Goal: Task Accomplishment & Management: Manage account settings

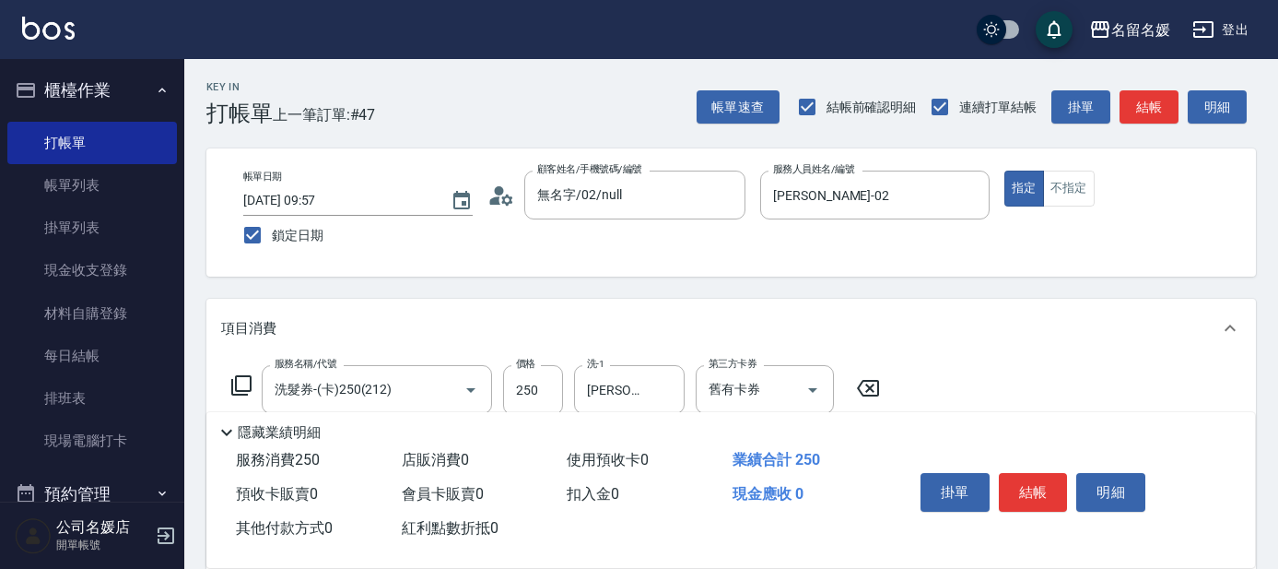
scroll to position [251, 0]
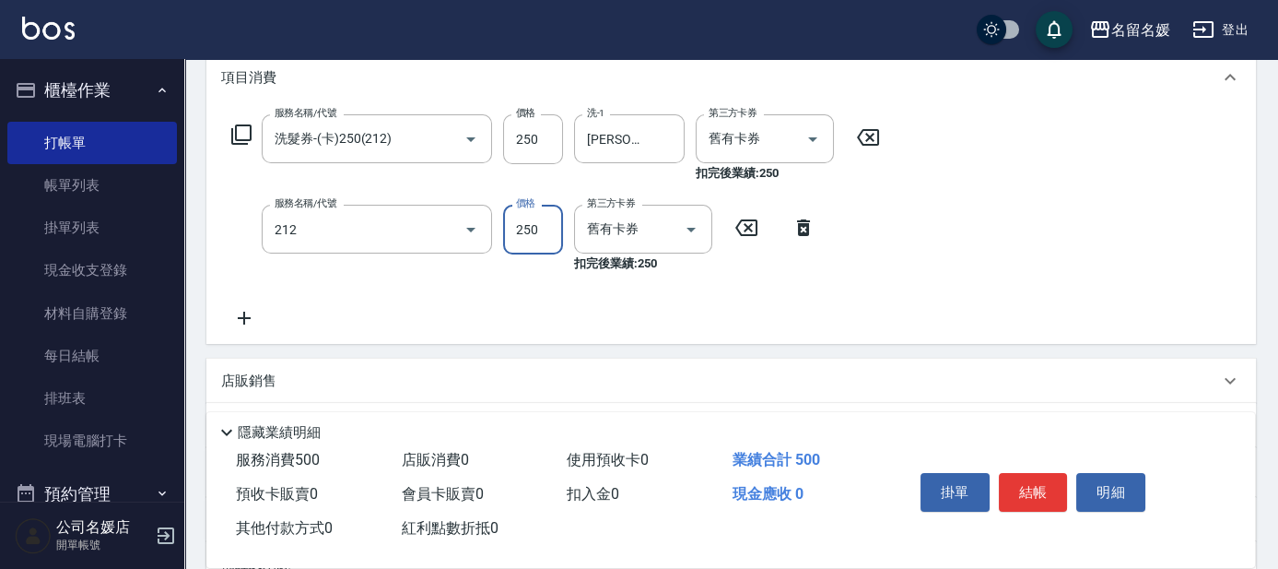
type input "洗髮券-(卡)250(212)"
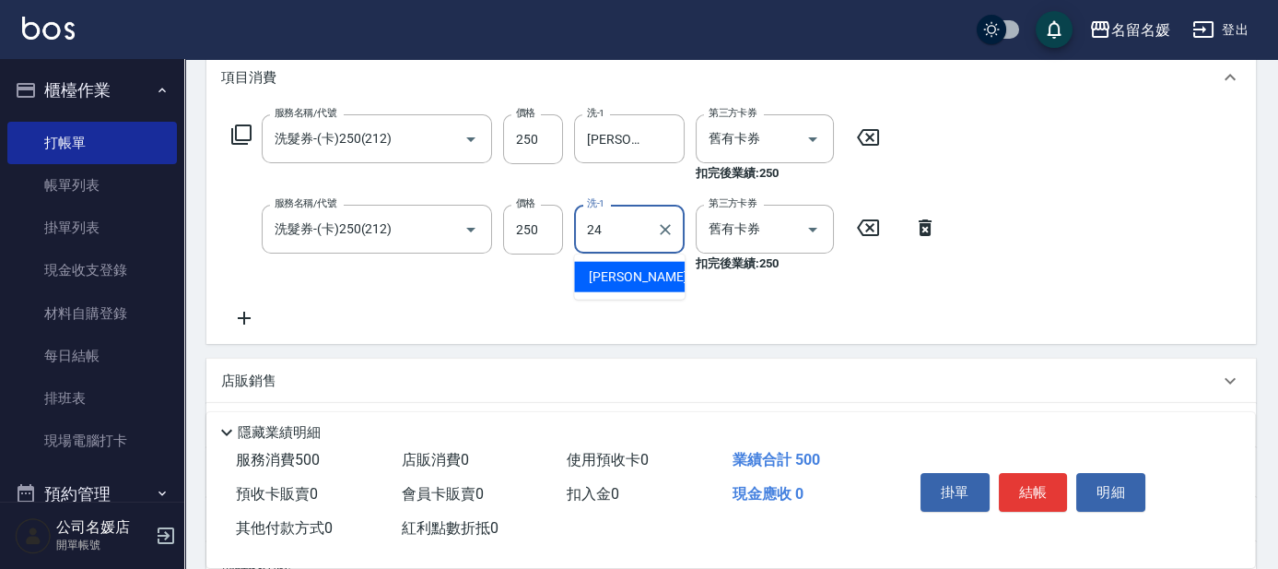
type input "[PERSON_NAME]-24"
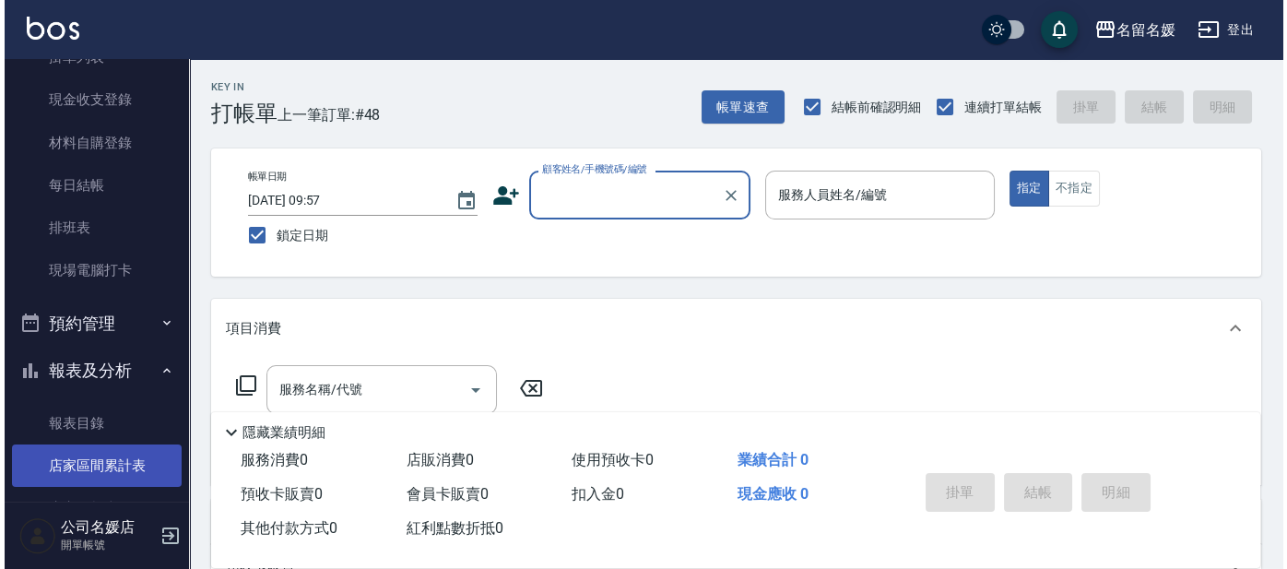
scroll to position [335, 0]
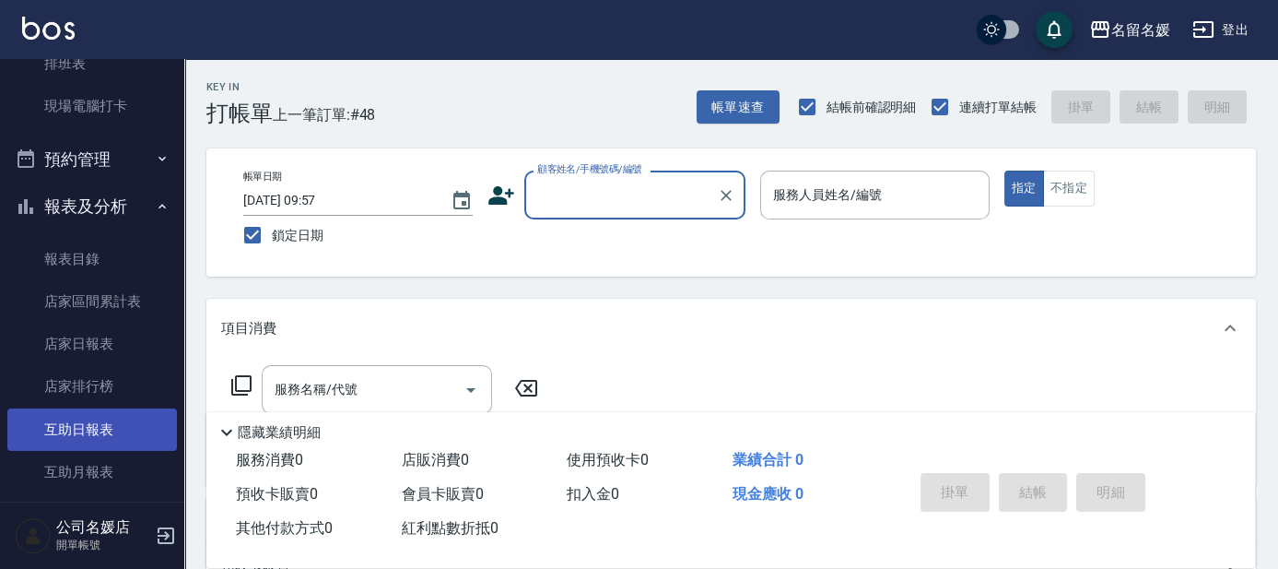
click at [74, 440] on link "互助日報表" at bounding box center [92, 429] width 170 height 42
click at [76, 439] on link "互助日報表" at bounding box center [92, 429] width 170 height 42
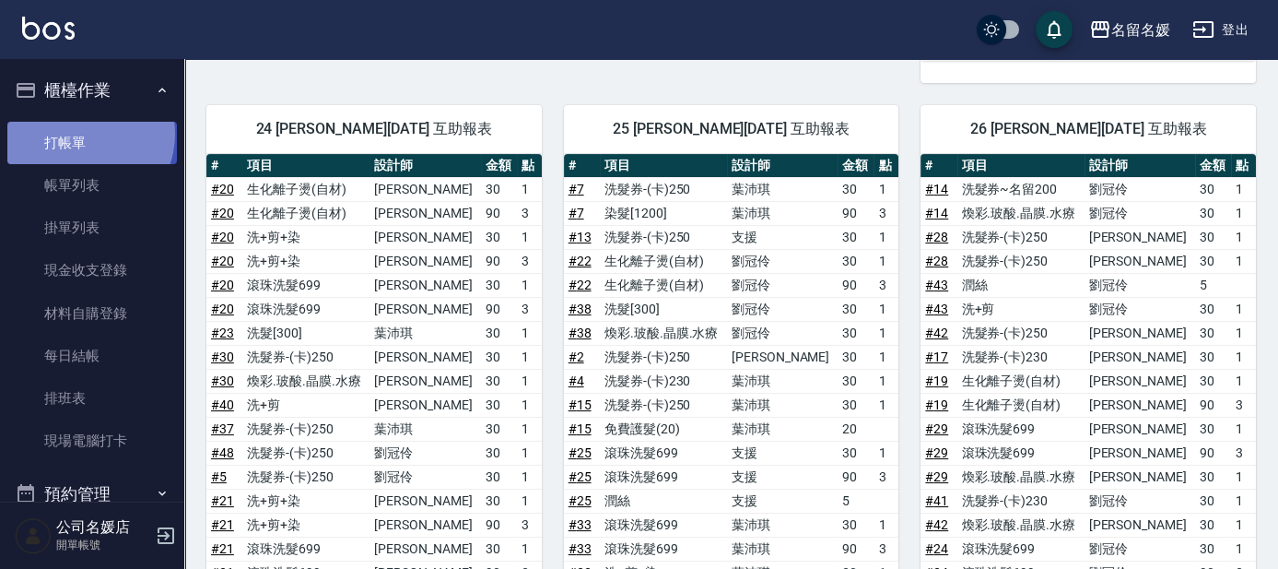
click at [81, 134] on link "打帳單" at bounding box center [92, 143] width 170 height 42
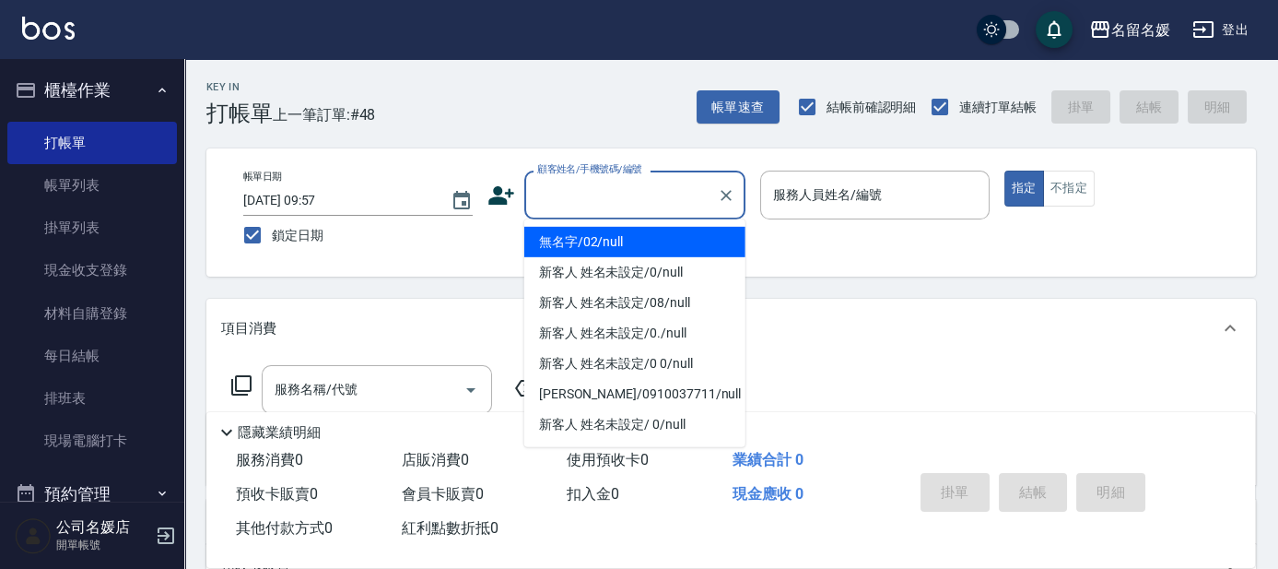
click at [615, 186] on input "顧客姓名/手機號碼/編號" at bounding box center [621, 195] width 177 height 32
click at [656, 240] on li "無名字/02/null" at bounding box center [634, 242] width 221 height 30
type input "無名字/02/null"
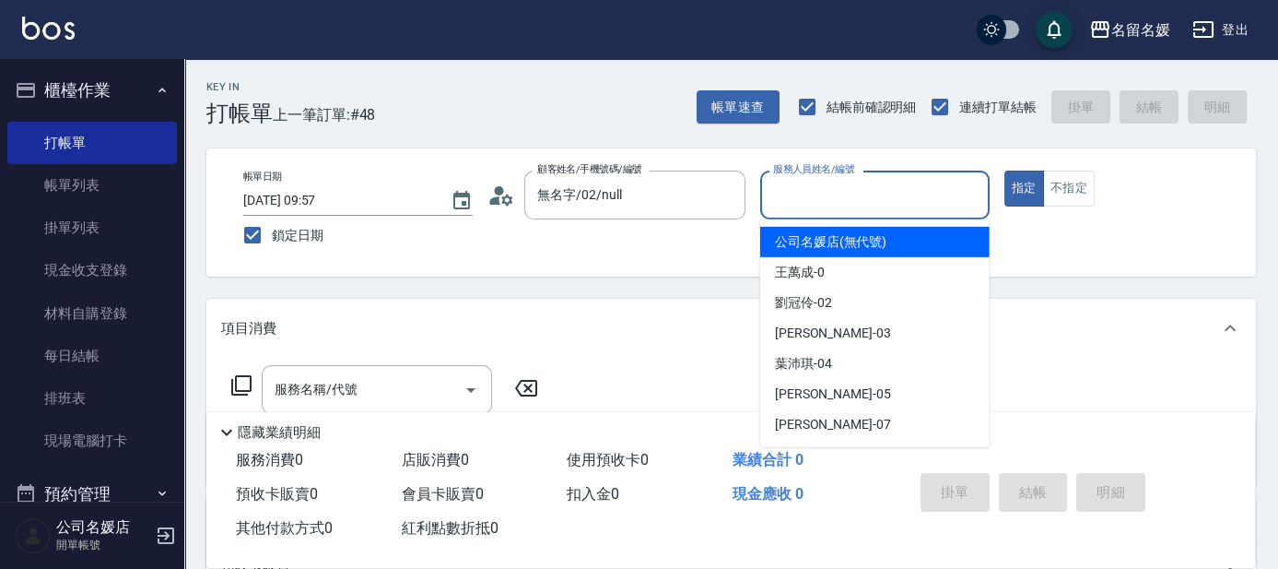
click at [823, 194] on input "服務人員姓名/編號" at bounding box center [875, 195] width 213 height 32
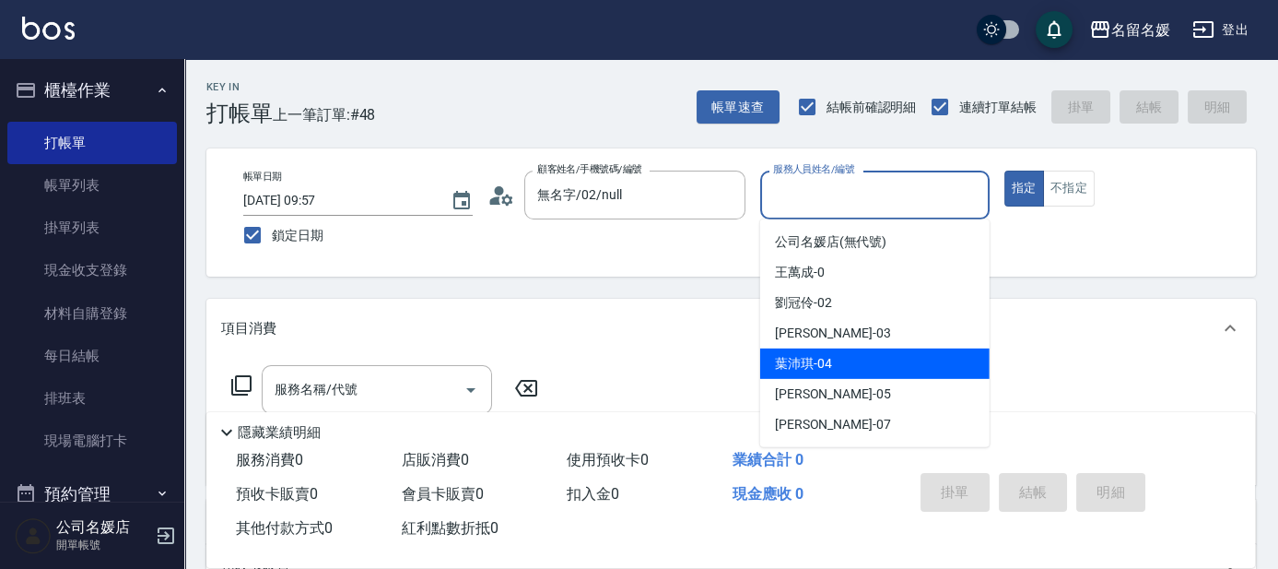
click at [825, 359] on span "[PERSON_NAME]-04" at bounding box center [803, 363] width 57 height 19
type input "[PERSON_NAME]-04"
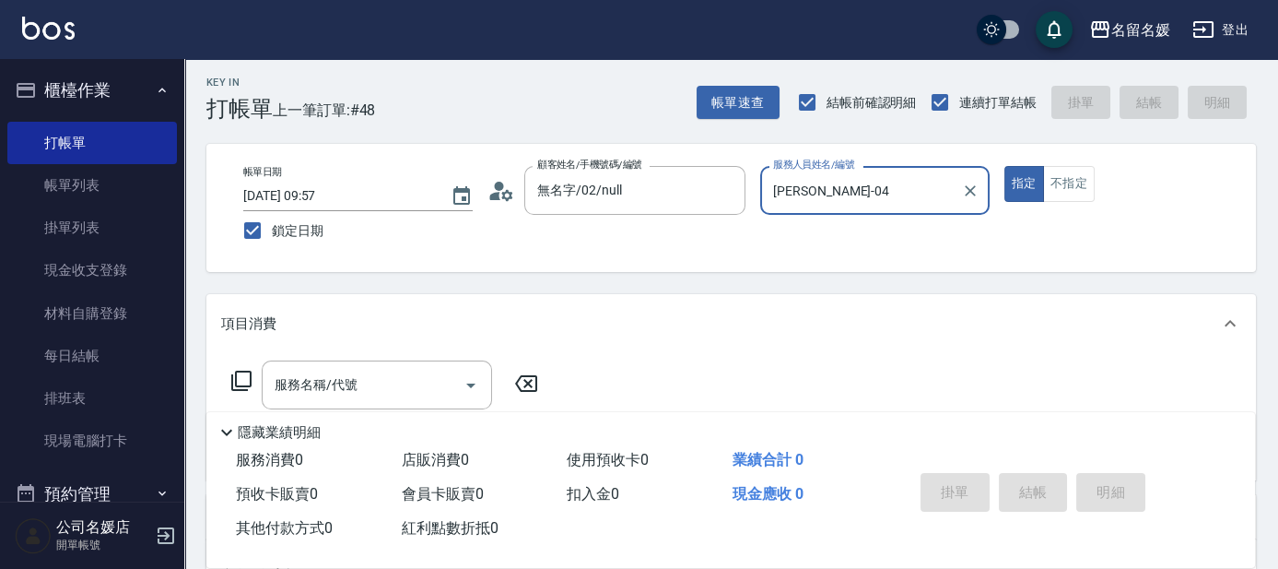
scroll to position [83, 0]
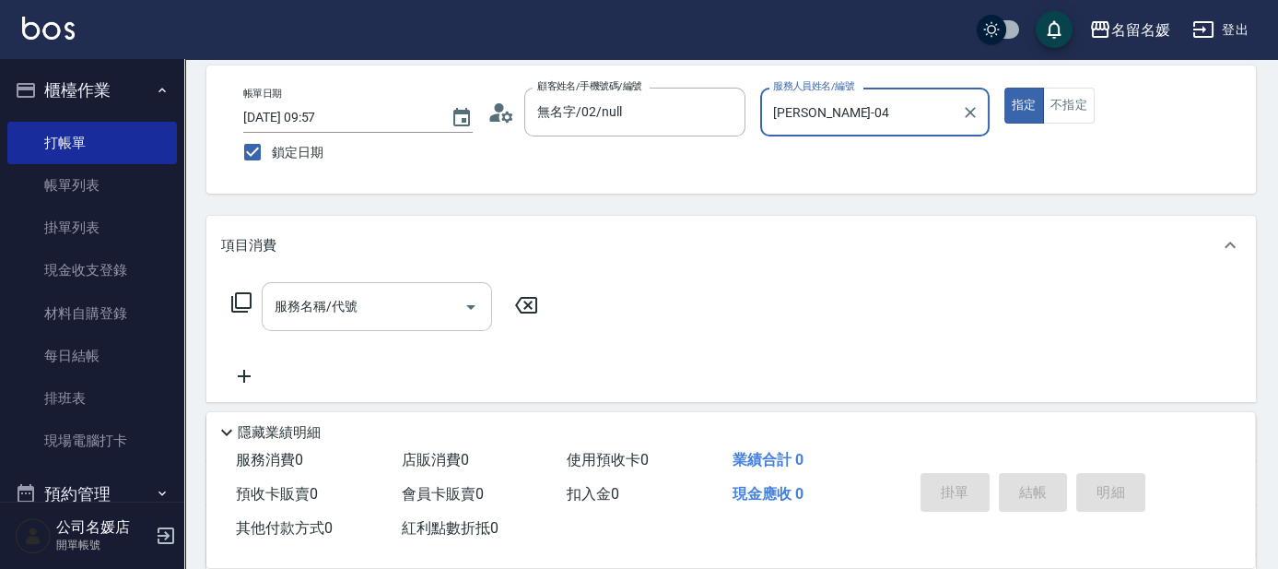
click at [377, 312] on input "服務名稱/代號" at bounding box center [363, 306] width 186 height 32
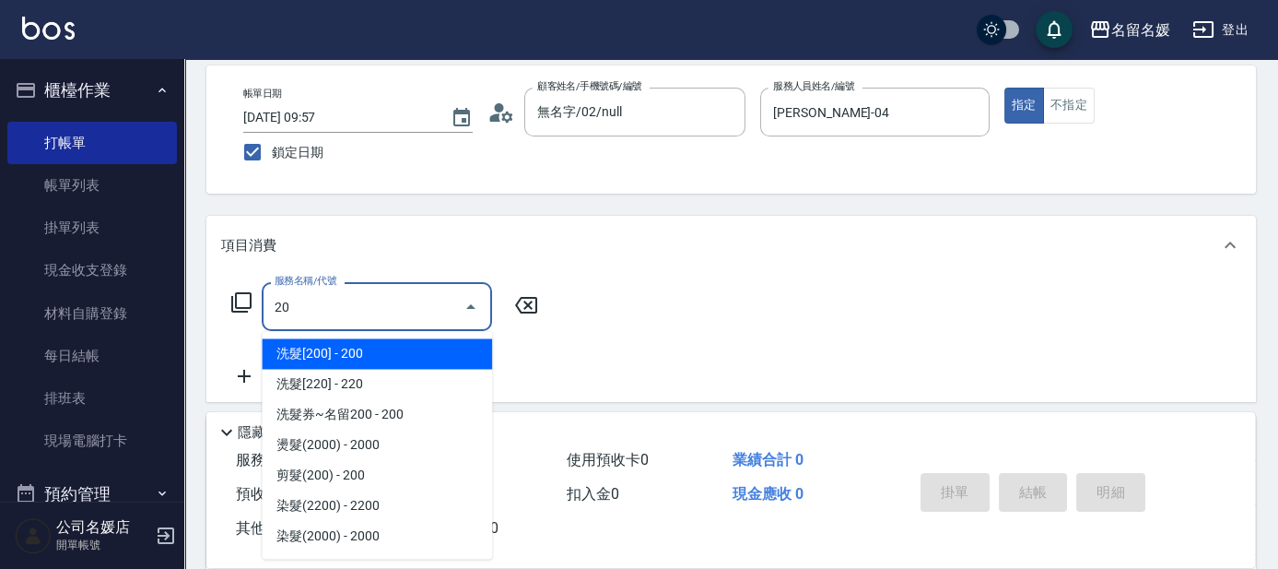
type input "2"
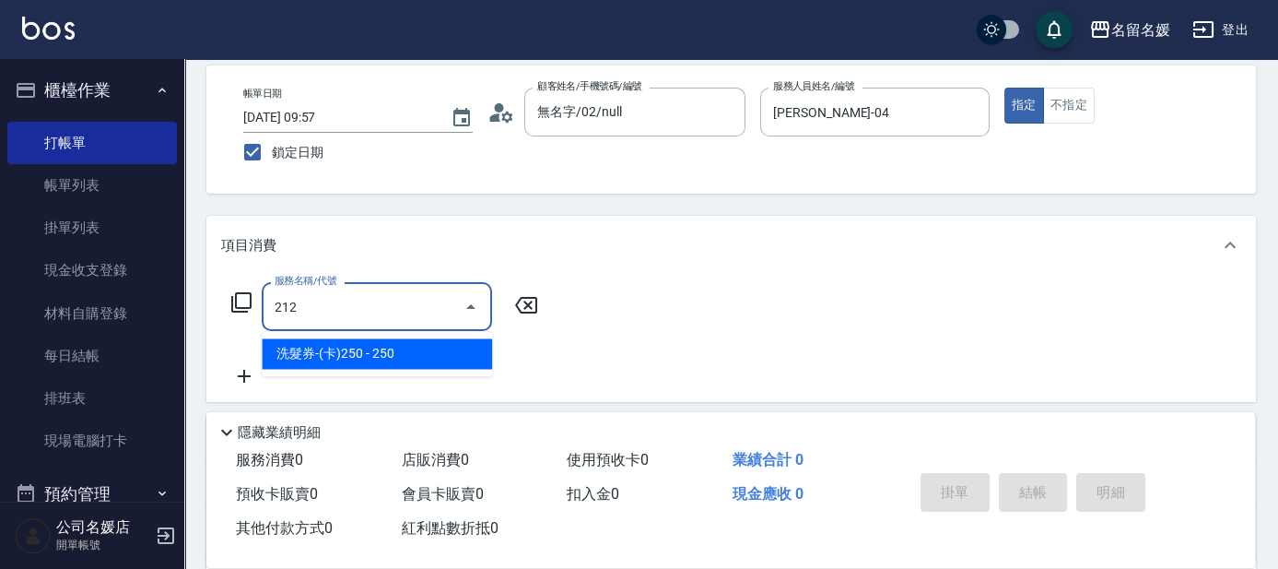
click at [381, 354] on span "洗髮券-(卡)250 - 250" at bounding box center [377, 353] width 230 height 30
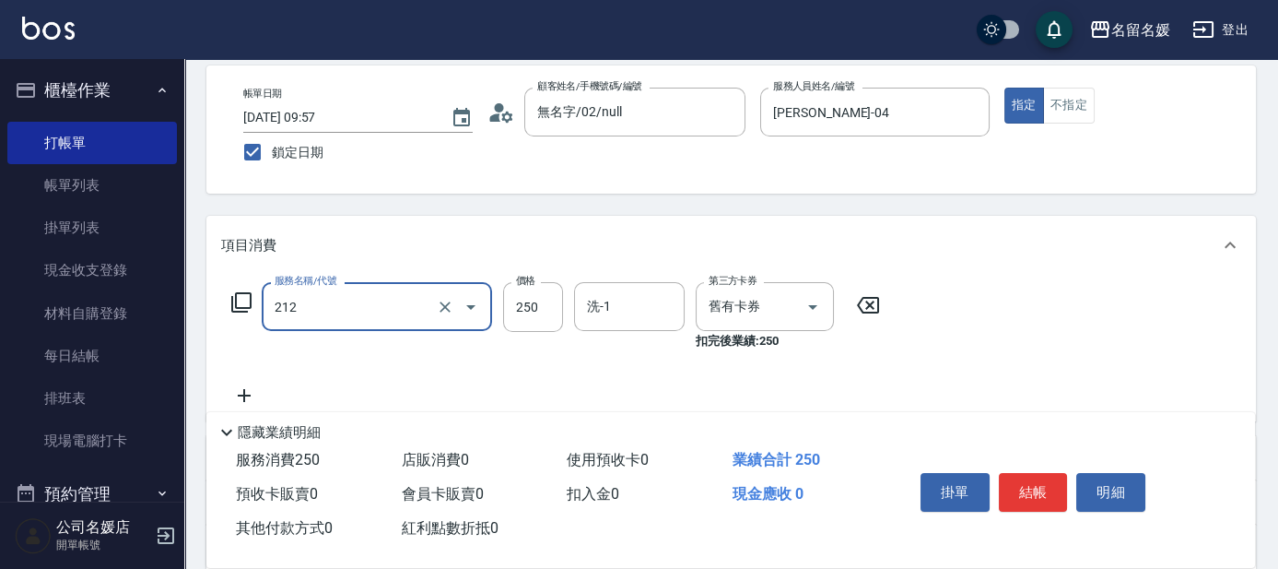
click at [377, 324] on div "212 服務名稱/代號" at bounding box center [377, 306] width 230 height 49
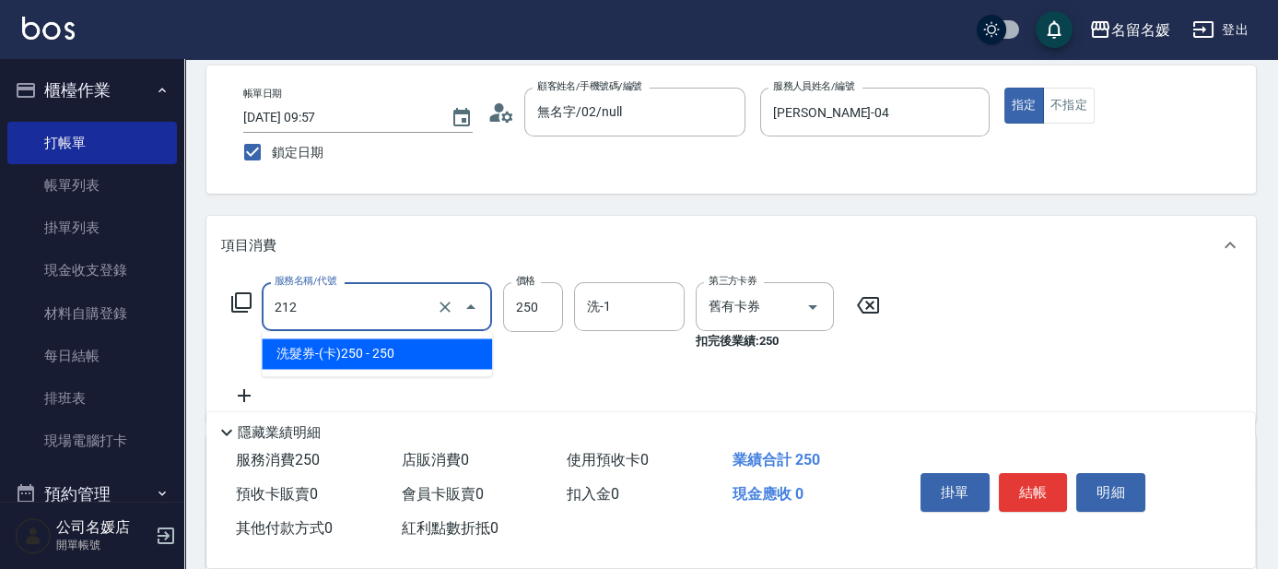
drag, startPoint x: 387, startPoint y: 354, endPoint x: 433, endPoint y: 347, distance: 46.7
click at [407, 351] on span "洗髮券-(卡)250 - 250" at bounding box center [377, 353] width 230 height 30
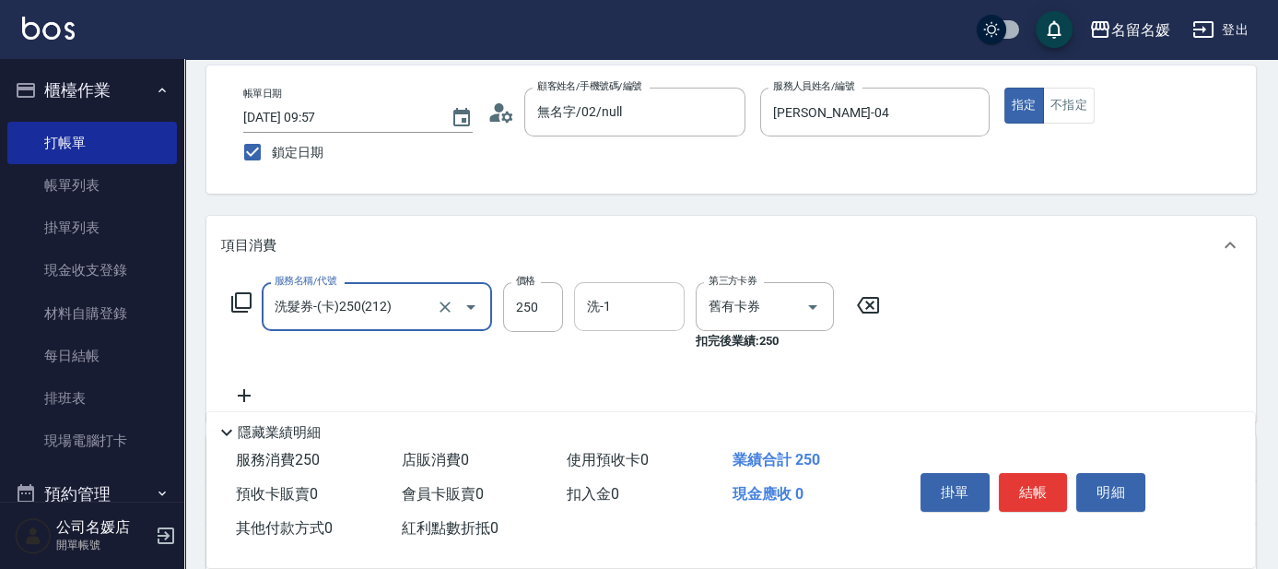
type input "洗髮券-(卡)250(212)"
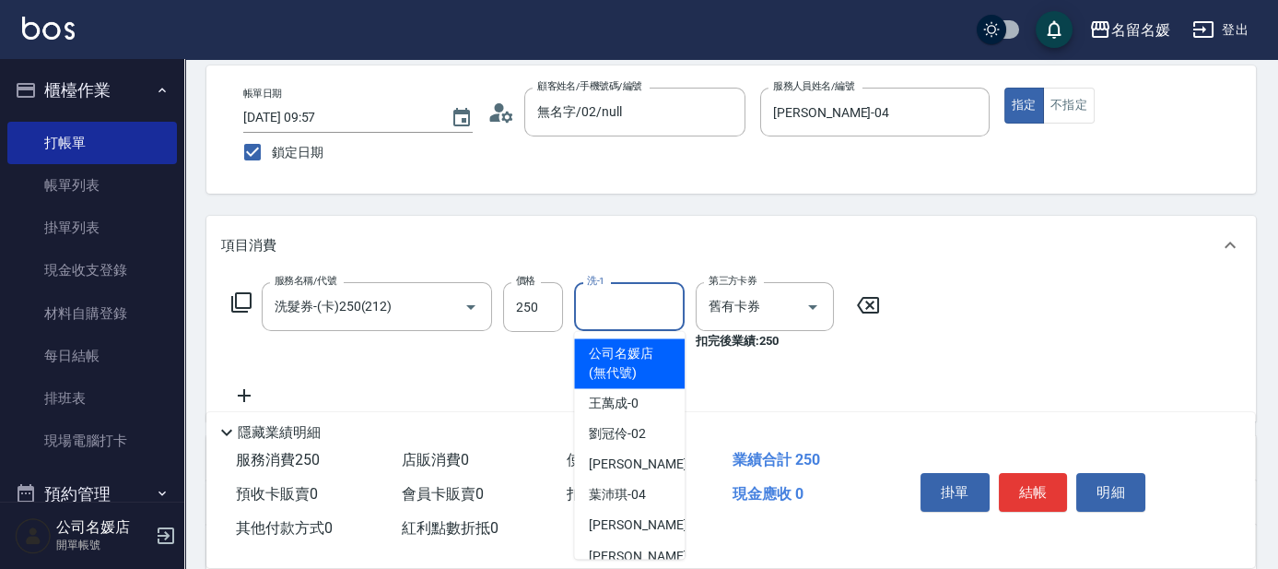
drag, startPoint x: 639, startPoint y: 301, endPoint x: 621, endPoint y: 308, distance: 18.7
click at [635, 301] on input "洗-1" at bounding box center [629, 306] width 94 height 32
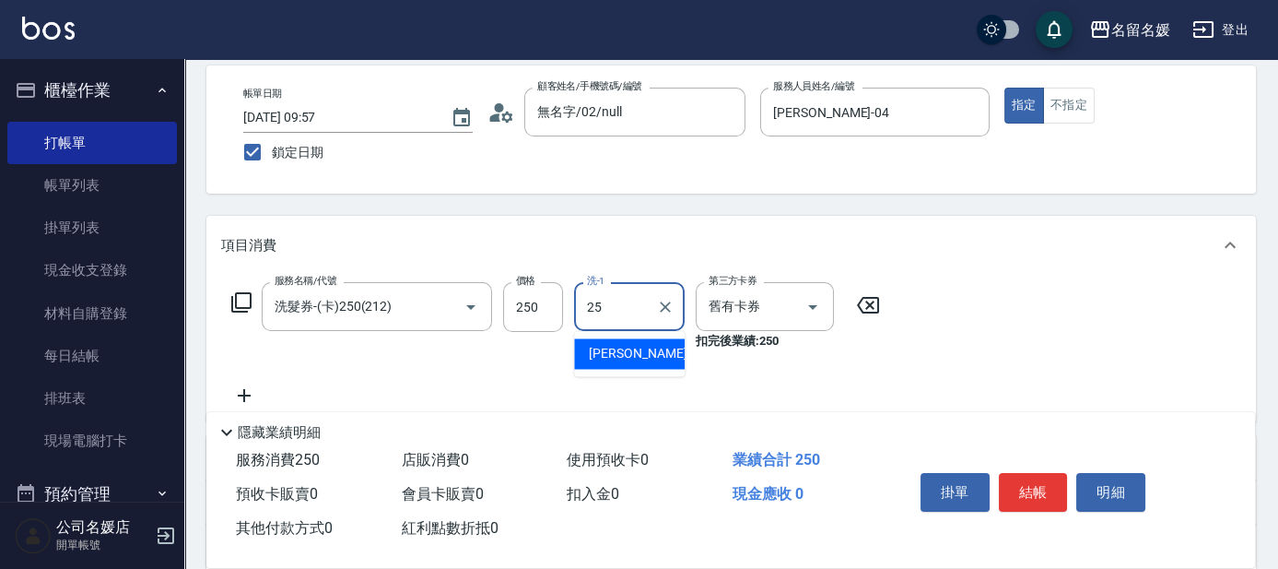
click at [611, 347] on span "[PERSON_NAME]-25" at bounding box center [647, 353] width 116 height 19
type input "[PERSON_NAME]-25"
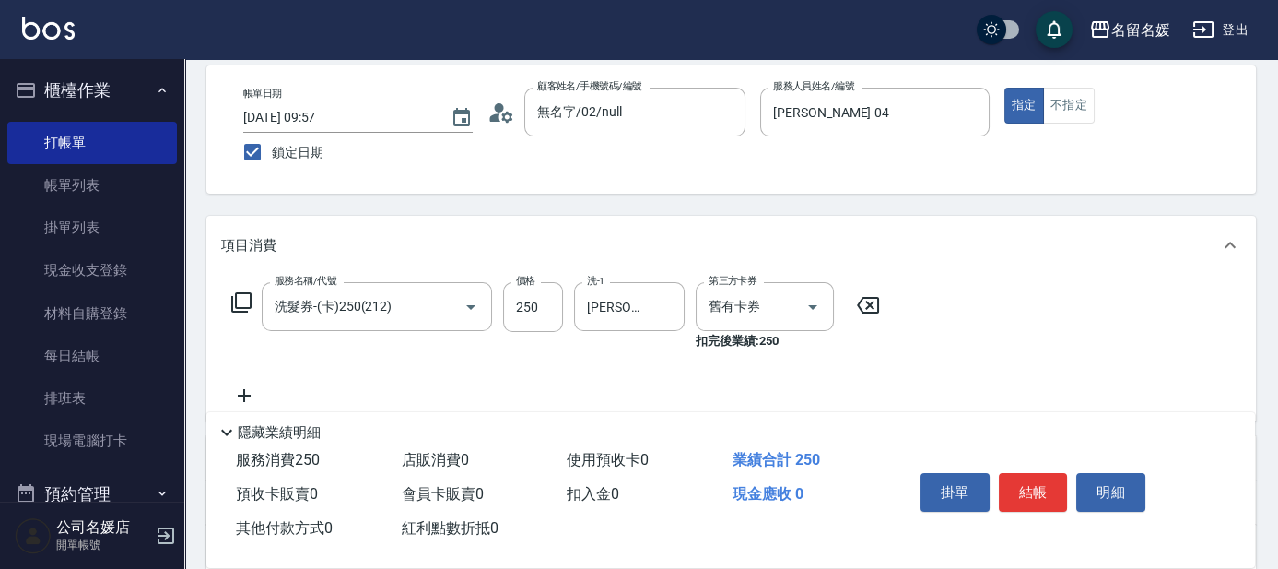
click at [249, 387] on icon at bounding box center [244, 395] width 46 height 22
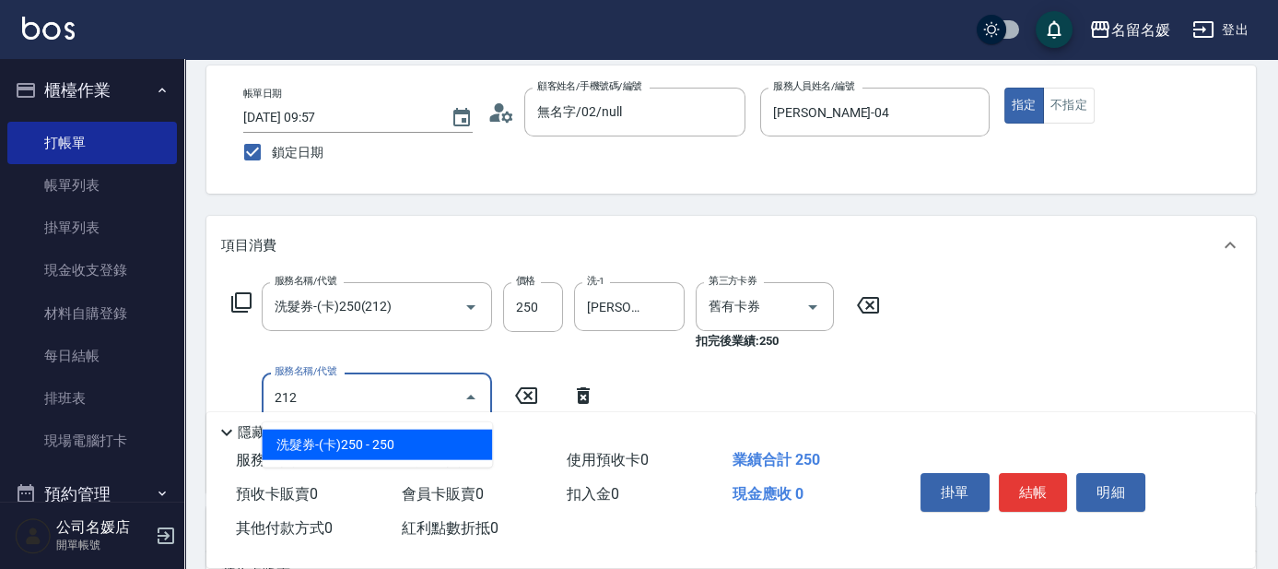
click at [388, 445] on span "洗髮券-(卡)250 - 250" at bounding box center [377, 444] width 230 height 30
click at [361, 398] on input "212" at bounding box center [351, 397] width 162 height 32
click at [371, 443] on span "洗髮券-(卡)250 - 250" at bounding box center [377, 444] width 230 height 30
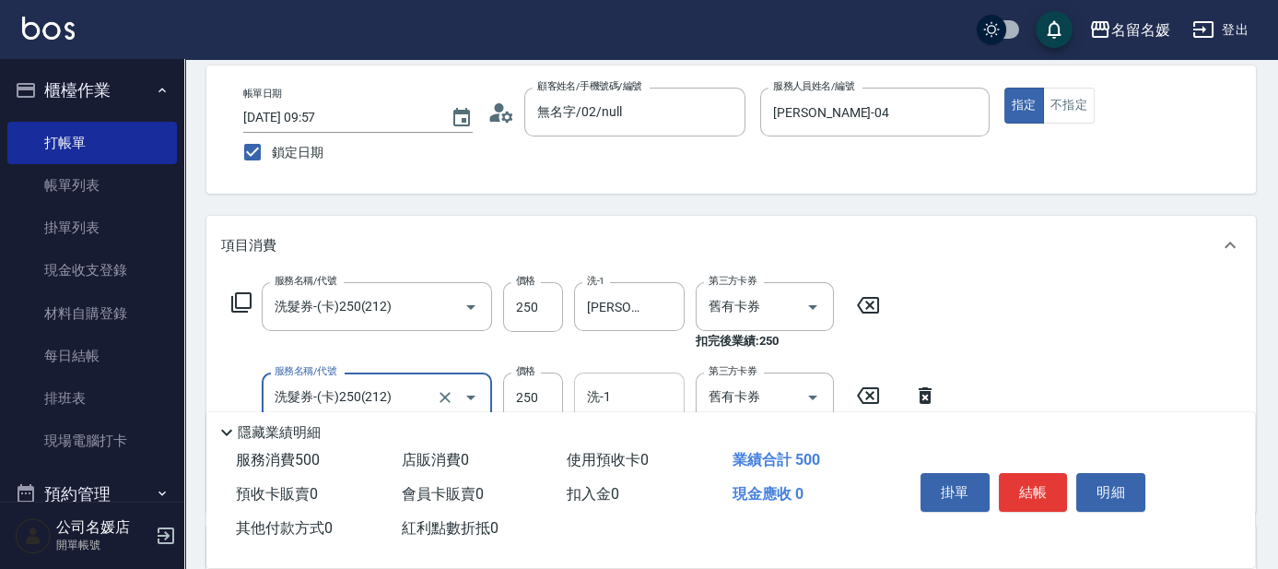
type input "洗髮券-(卡)250(212)"
click at [614, 394] on input "洗-1" at bounding box center [629, 397] width 94 height 32
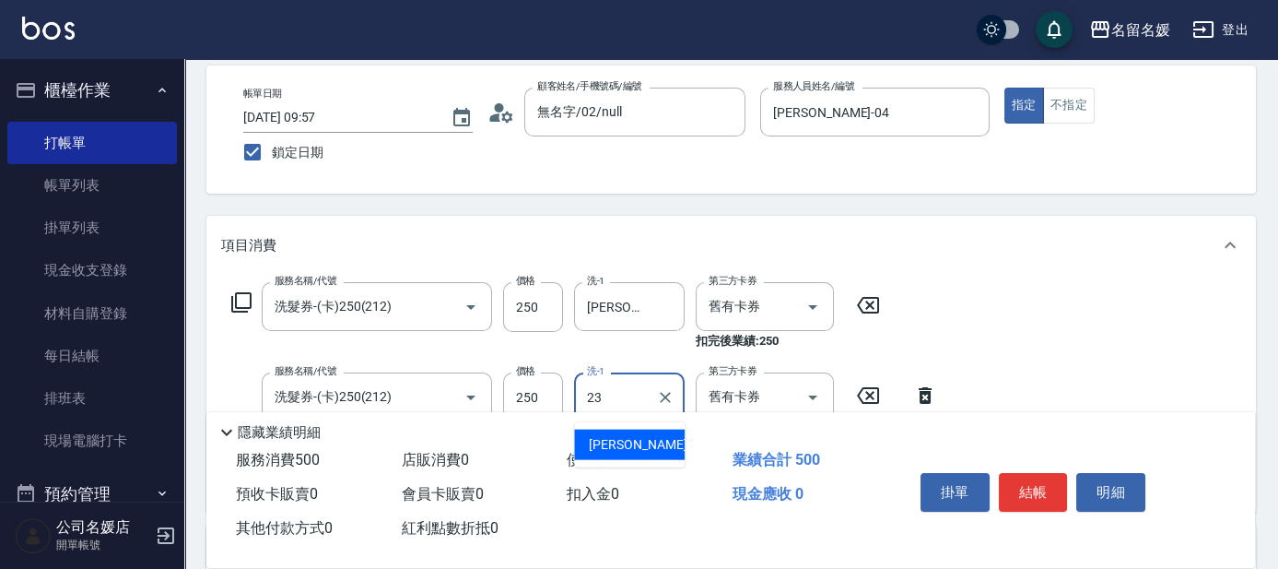
click at [607, 445] on span "[PERSON_NAME]-23" at bounding box center [647, 444] width 116 height 19
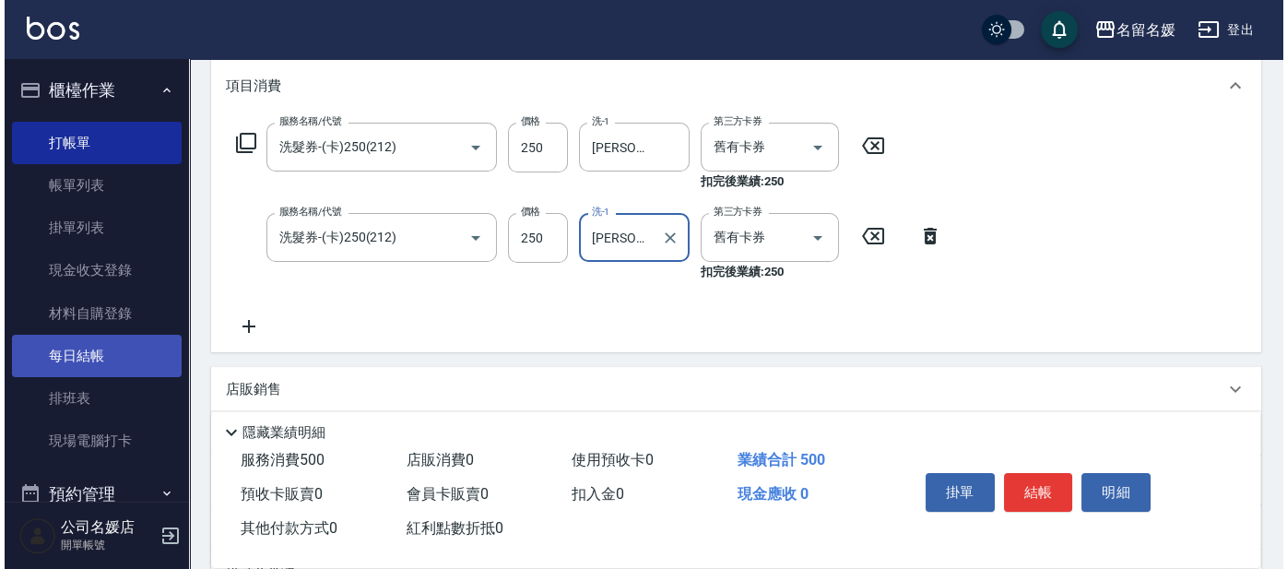
scroll to position [251, 0]
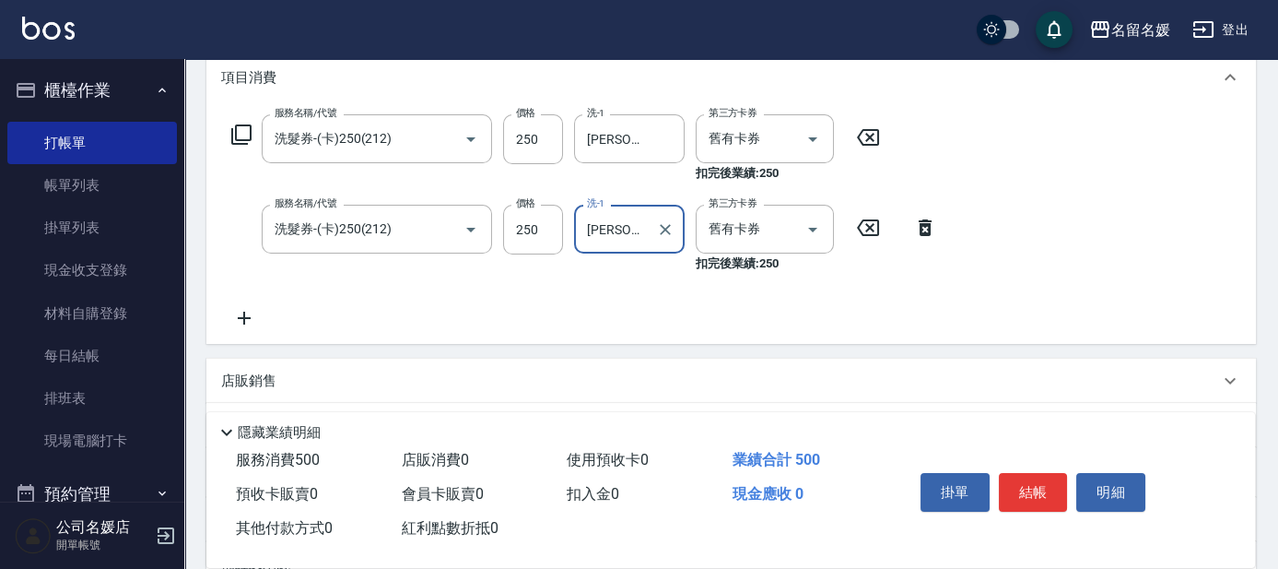
type input "[PERSON_NAME]-23"
click at [243, 313] on icon at bounding box center [244, 318] width 13 height 13
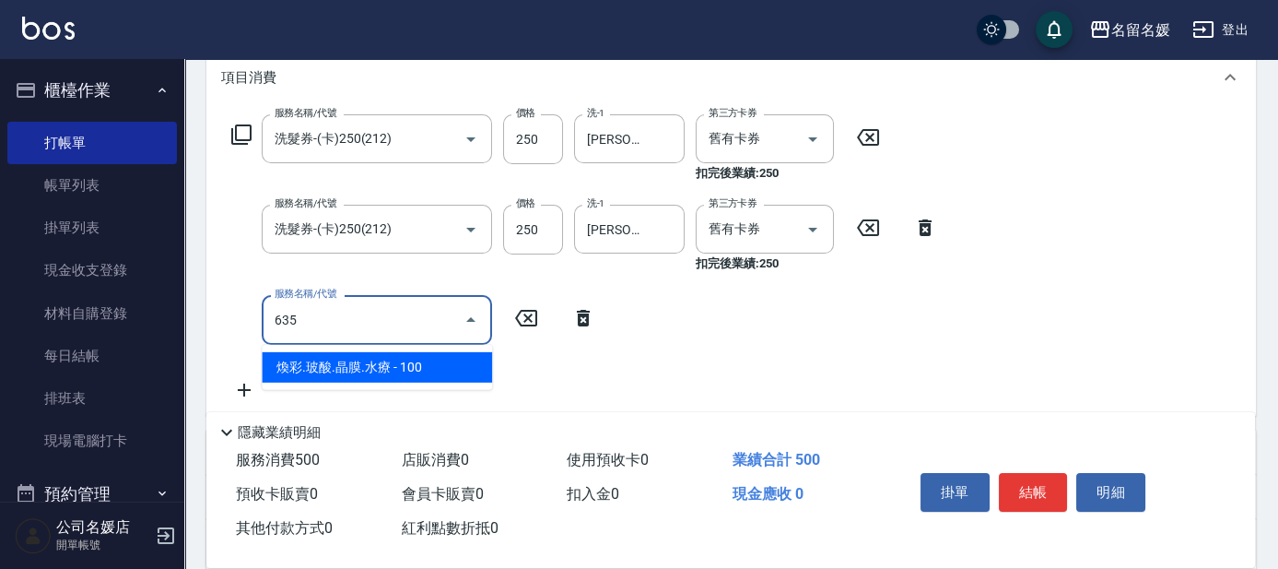
click at [419, 366] on span "煥彩.玻酸.晶膜.水療 - 100" at bounding box center [377, 367] width 230 height 30
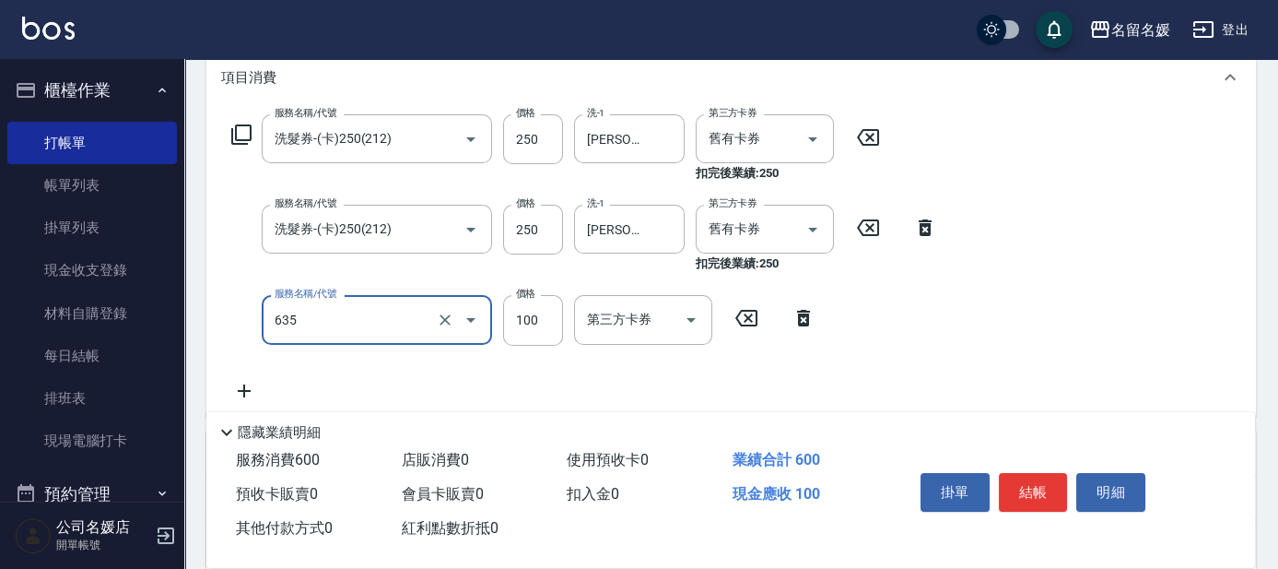
click at [388, 339] on div "635 服務名稱/代號" at bounding box center [377, 319] width 230 height 49
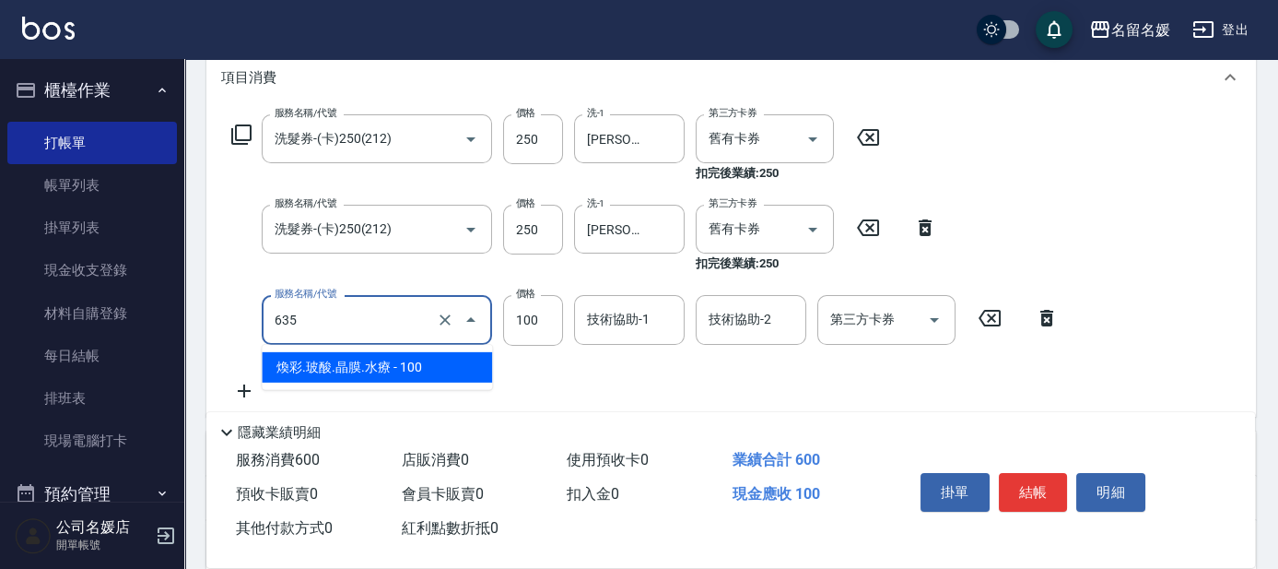
drag, startPoint x: 391, startPoint y: 370, endPoint x: 584, endPoint y: 287, distance: 210.6
click at [404, 366] on span "煥彩.玻酸.晶膜.水療 - 100" at bounding box center [377, 367] width 230 height 30
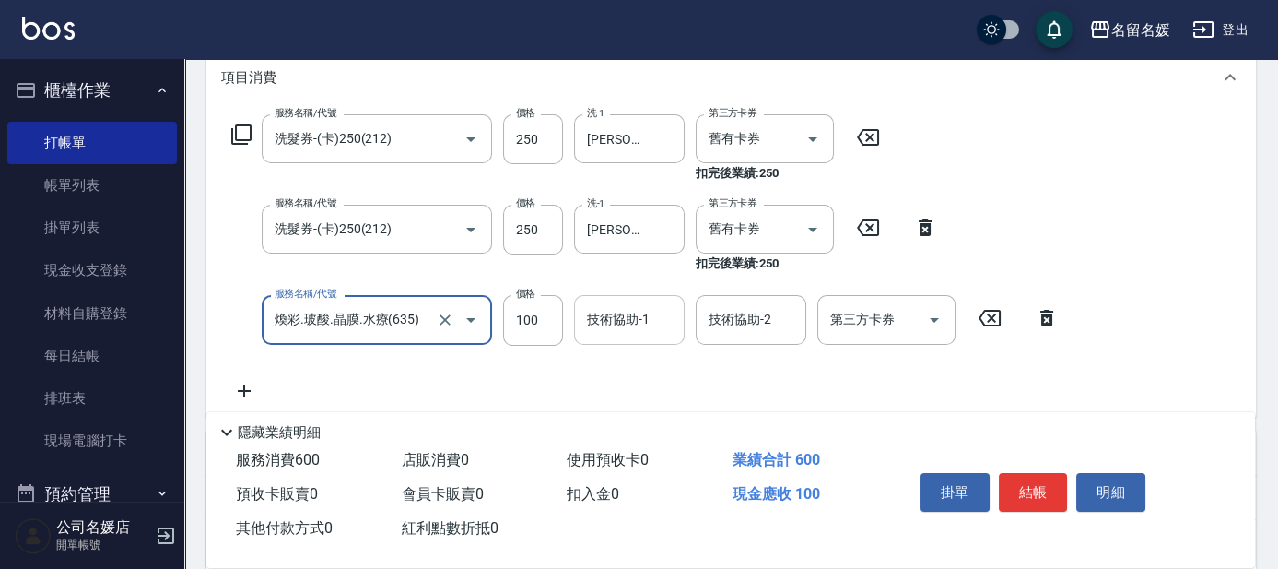
type input "煥彩.玻酸.晶膜.水療(635)"
click at [624, 326] on div "技術協助-1 技術協助-1" at bounding box center [629, 319] width 111 height 49
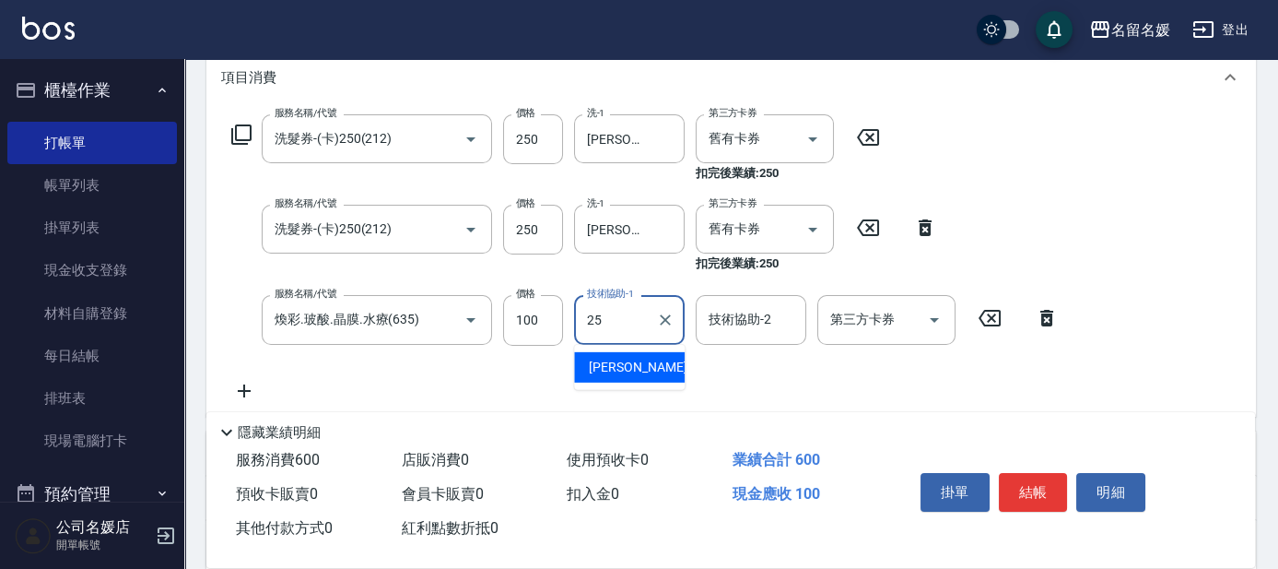
click at [627, 367] on span "[PERSON_NAME]-25" at bounding box center [647, 367] width 116 height 19
type input "[PERSON_NAME]-25"
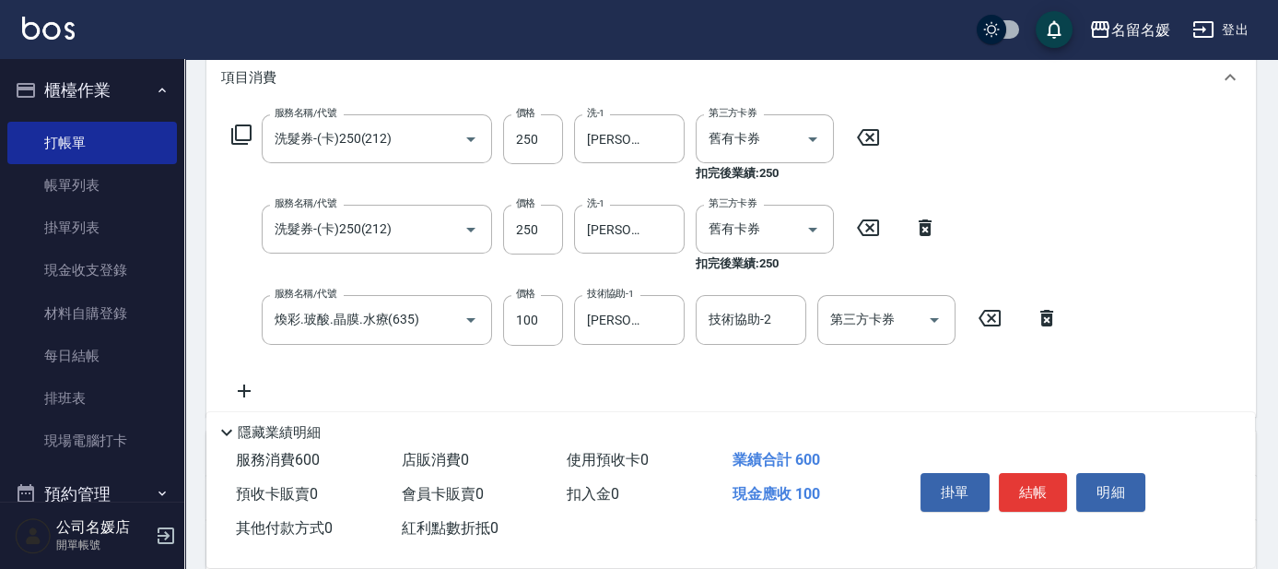
click at [245, 386] on icon at bounding box center [244, 391] width 46 height 22
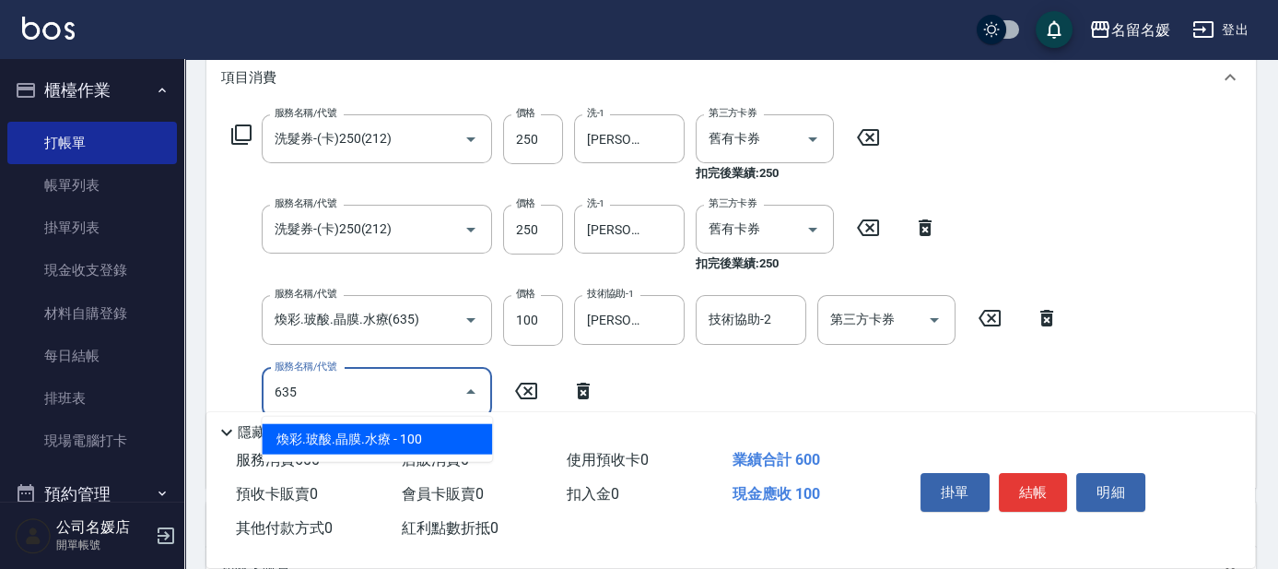
click at [386, 428] on span "煥彩.玻酸.晶膜.水療 - 100" at bounding box center [377, 439] width 230 height 30
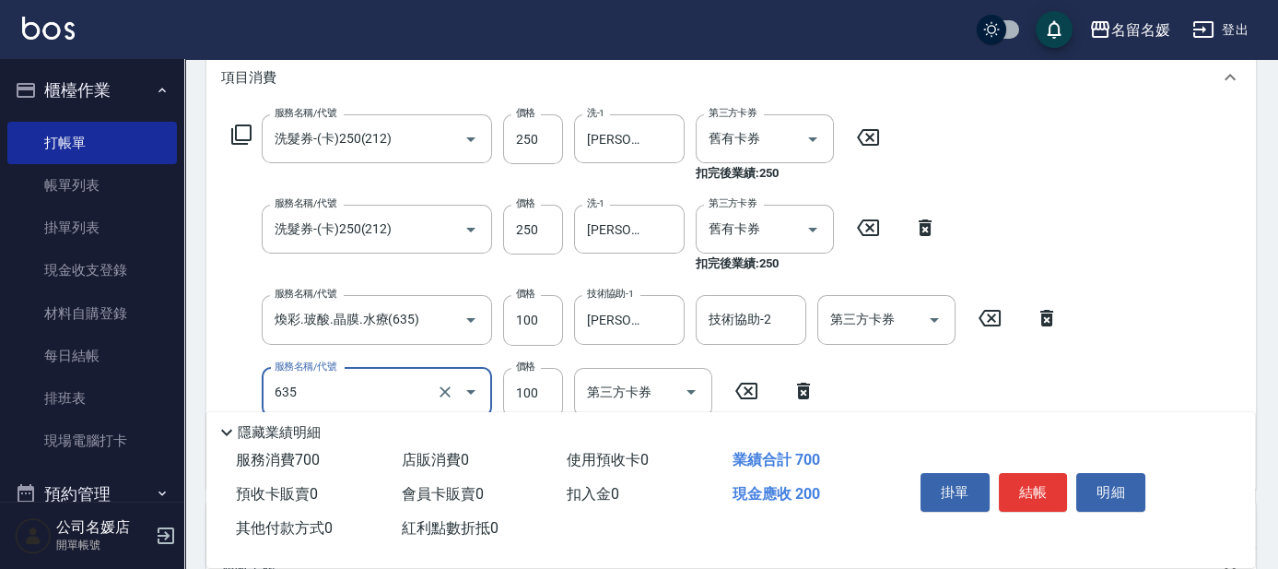
click at [361, 385] on input "635" at bounding box center [351, 392] width 162 height 32
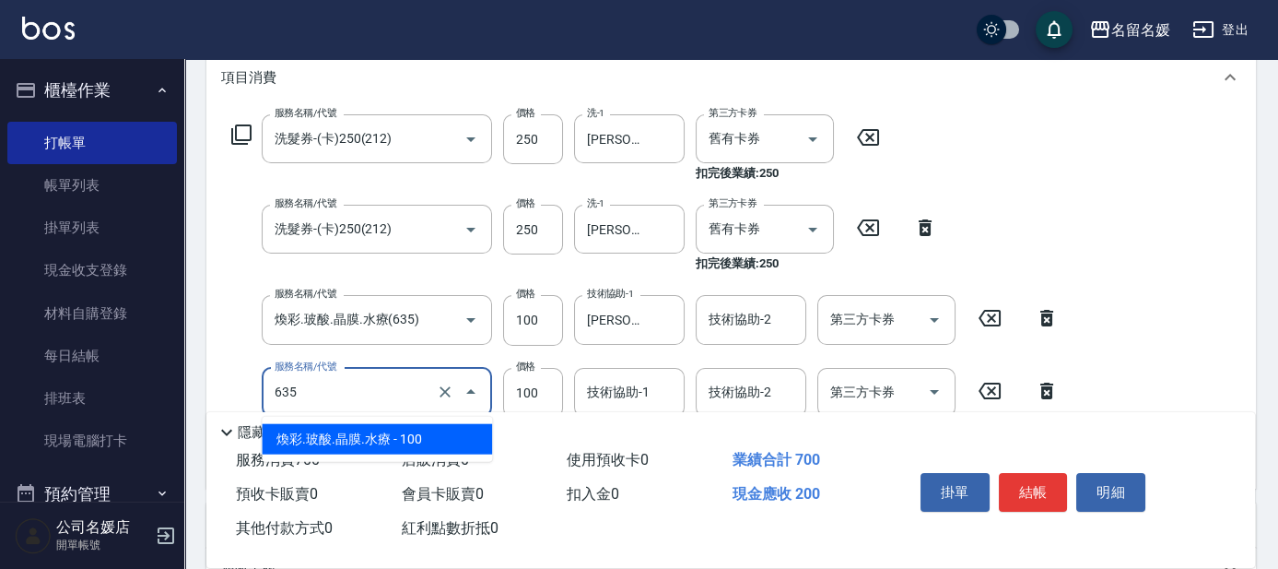
drag, startPoint x: 393, startPoint y: 429, endPoint x: 545, endPoint y: 411, distance: 153.1
click at [401, 428] on span "煥彩.玻酸.晶膜.水療 - 100" at bounding box center [377, 439] width 230 height 30
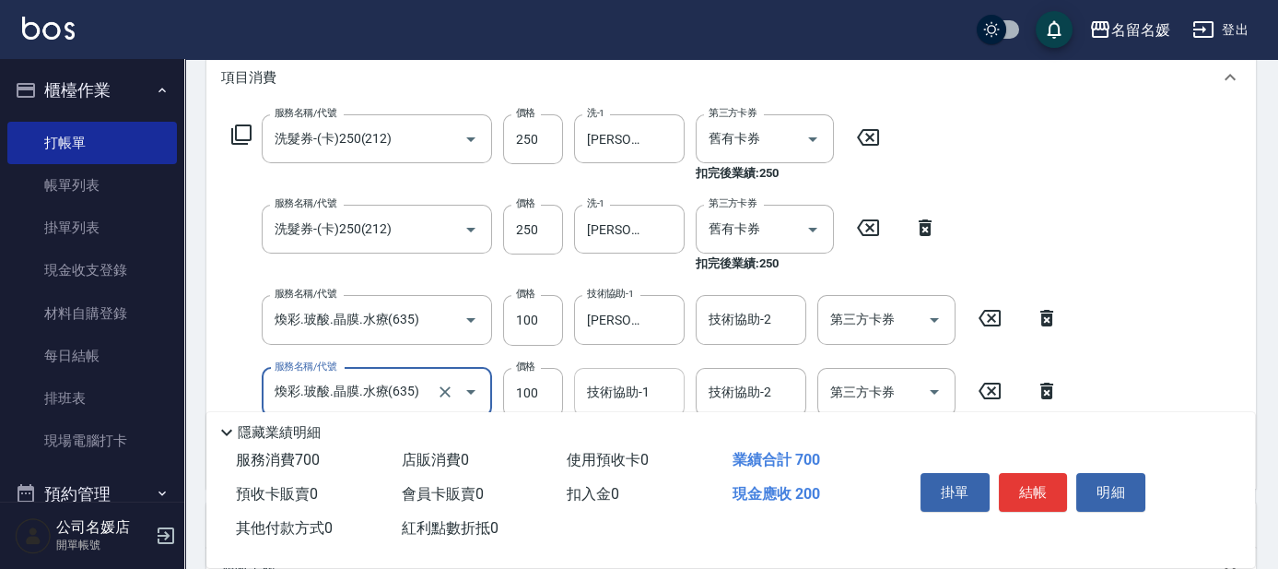
type input "煥彩.玻酸.晶膜.水療(635)"
click at [619, 382] on div "技術協助-1 技術協助-1" at bounding box center [629, 392] width 111 height 49
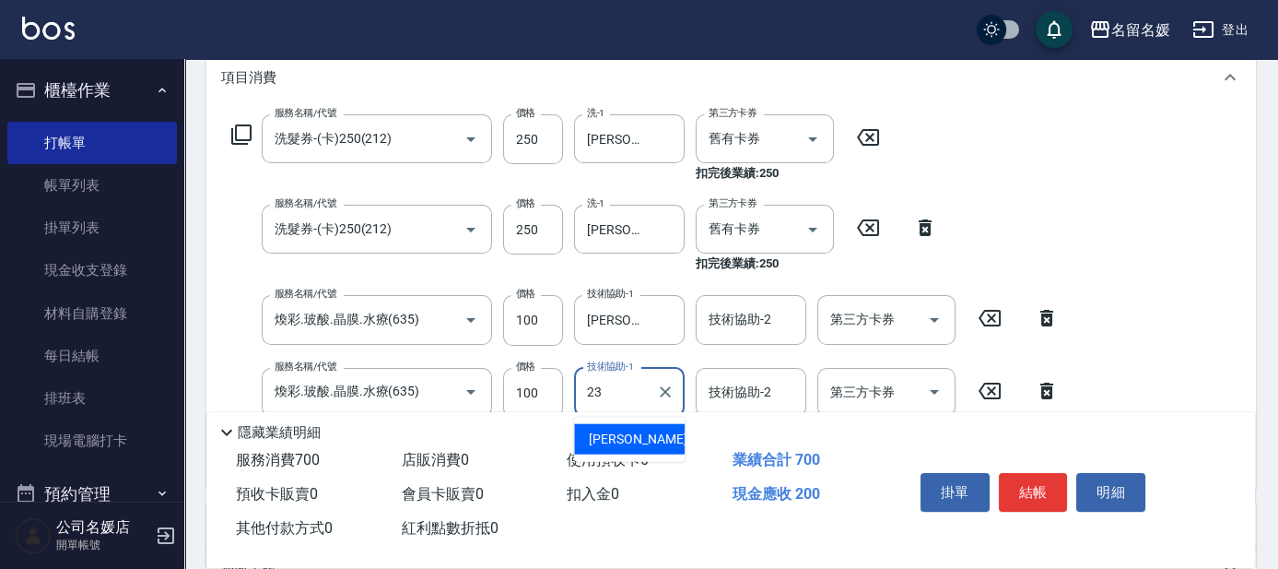
drag, startPoint x: 629, startPoint y: 441, endPoint x: 614, endPoint y: 438, distance: 15.9
click at [629, 441] on span "[PERSON_NAME]-23" at bounding box center [647, 438] width 116 height 19
type input "[PERSON_NAME]-23"
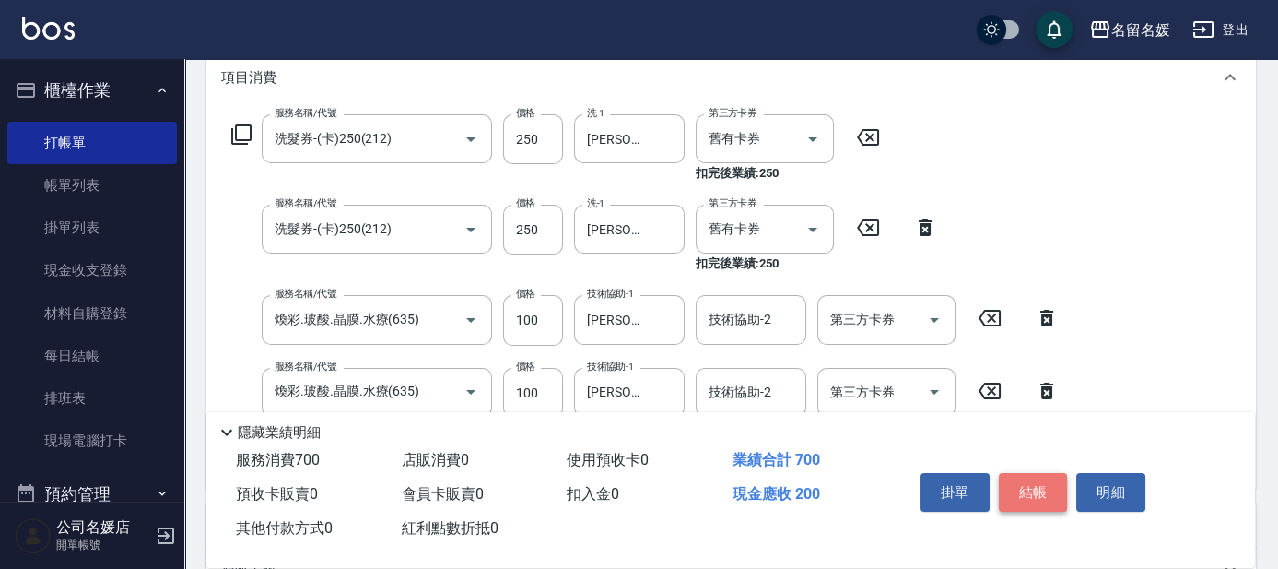
click at [1036, 497] on button "結帳" at bounding box center [1033, 492] width 69 height 39
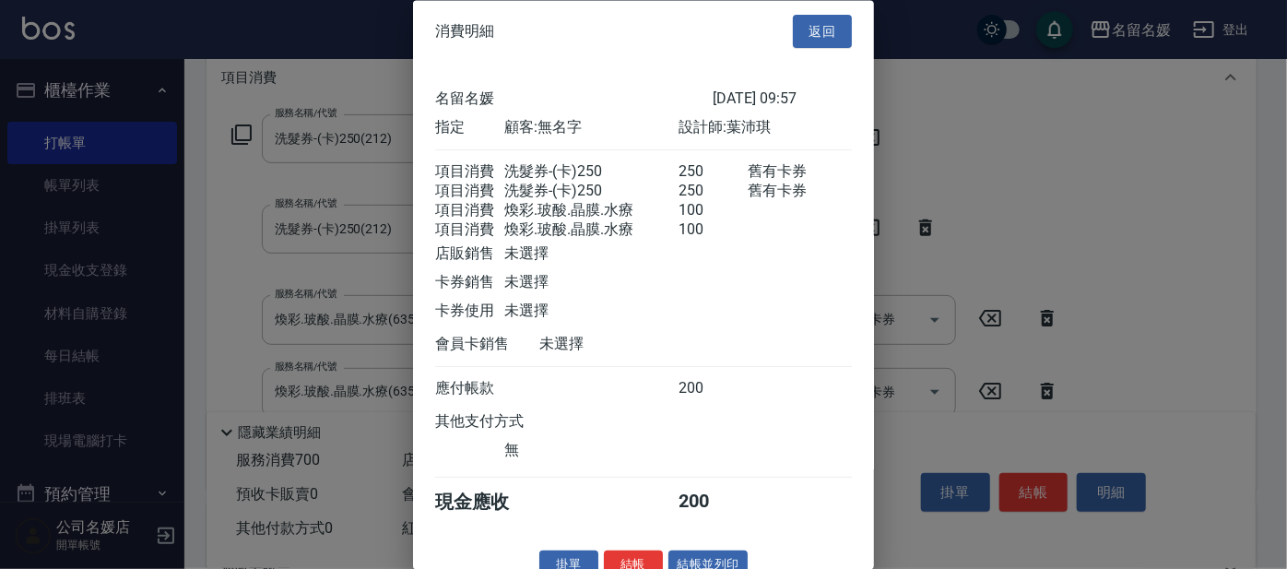
scroll to position [48, 0]
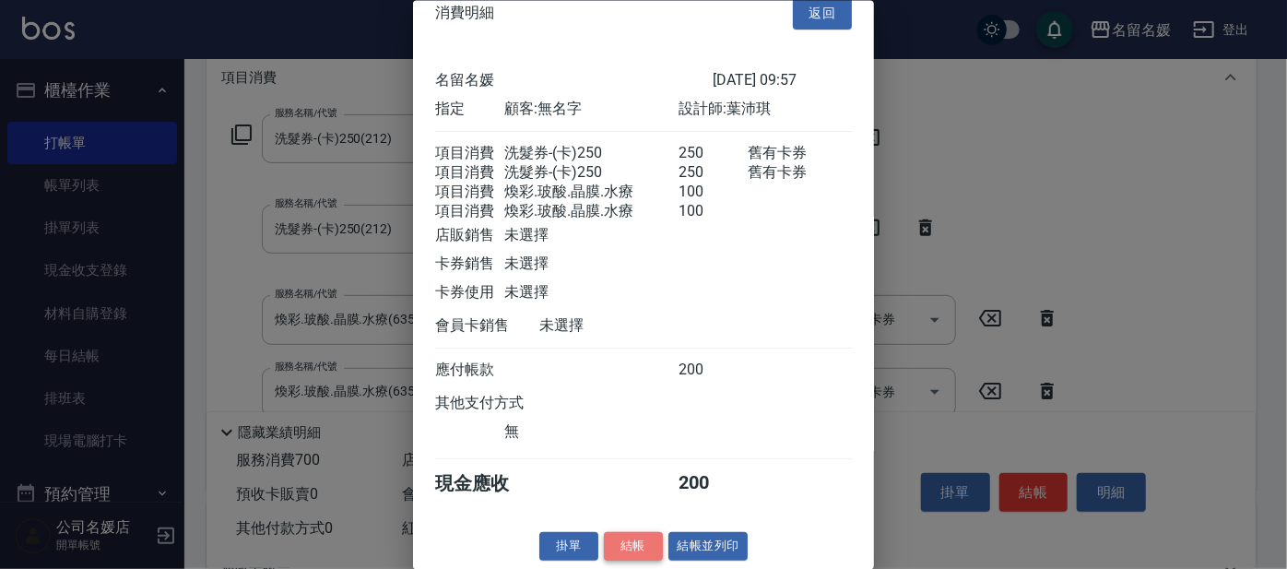
click at [631, 537] on button "結帳" at bounding box center [633, 546] width 59 height 29
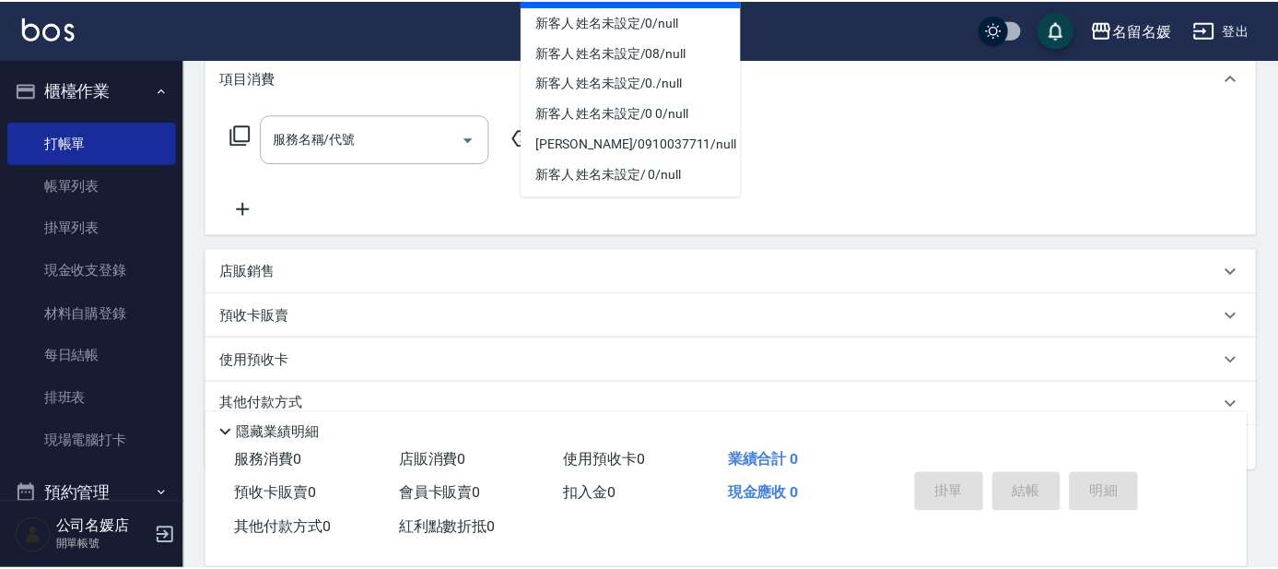
scroll to position [0, 0]
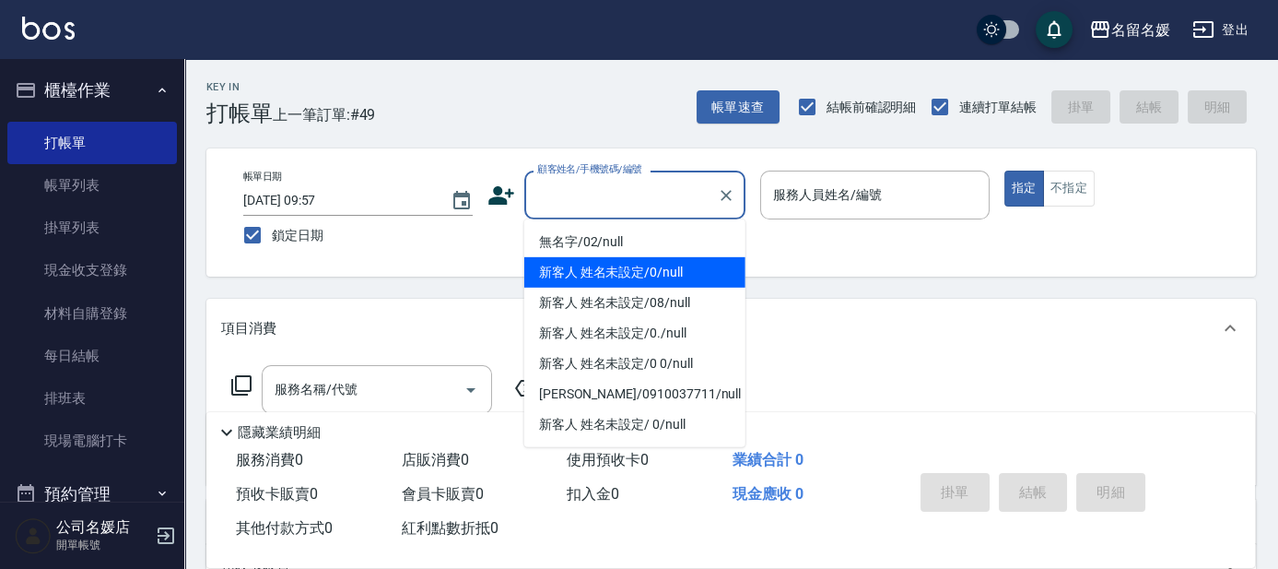
drag, startPoint x: 648, startPoint y: 265, endPoint x: 643, endPoint y: 239, distance: 27.1
click at [646, 266] on li "新客人 姓名未設定/0/null" at bounding box center [634, 272] width 221 height 30
type input "新客人 姓名未設定/0/null"
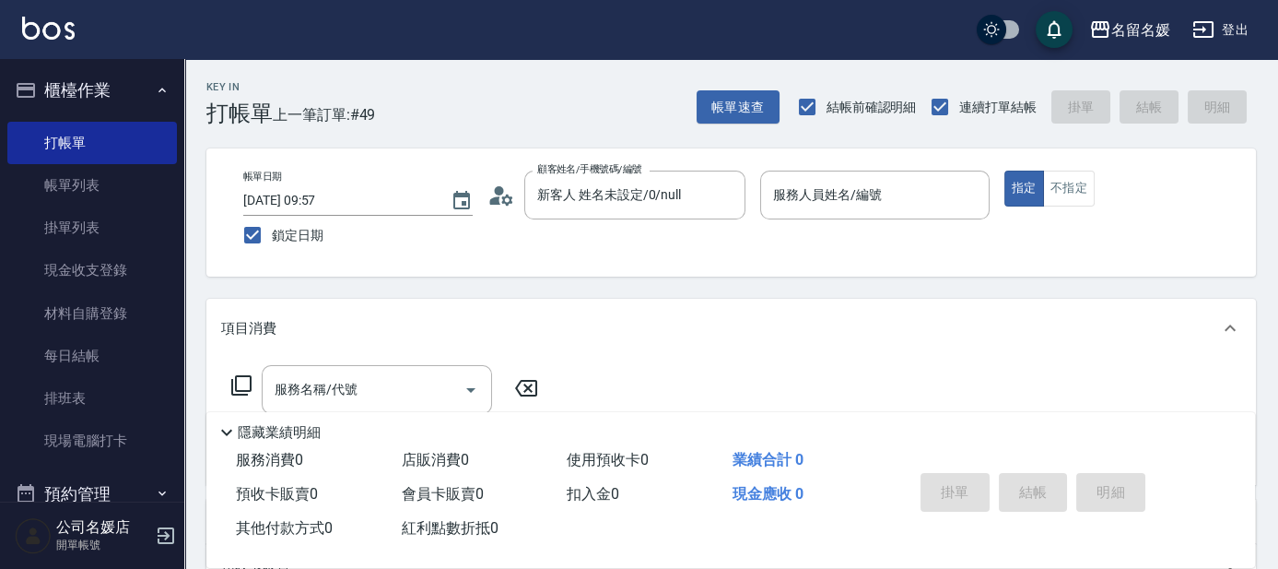
click at [643, 239] on div "帳單日期 [DATE] 09:57 鎖定日期 顧客姓名/手機號碼/編號 新客人 姓名未設定/0/null 顧客姓名/手機號碼/編號 服務人員姓名/編號 服務人…" at bounding box center [731, 212] width 1005 height 84
click at [795, 194] on input "服務人員姓名/編號" at bounding box center [875, 195] width 213 height 32
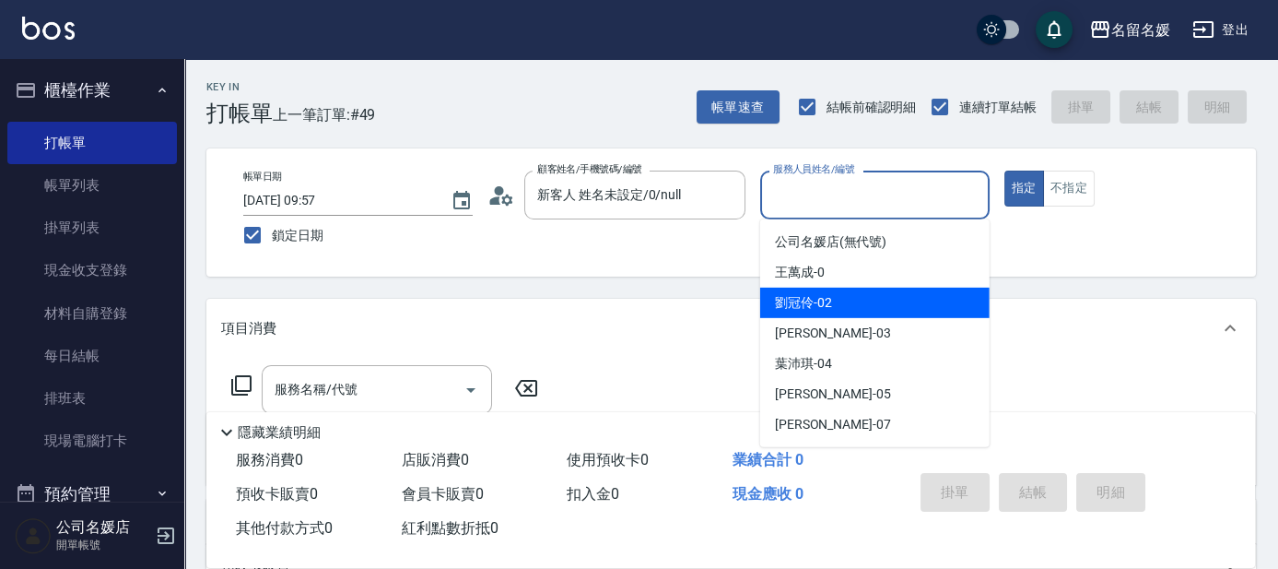
click at [828, 310] on span "[PERSON_NAME]-02" at bounding box center [803, 302] width 57 height 19
type input "[PERSON_NAME]-02"
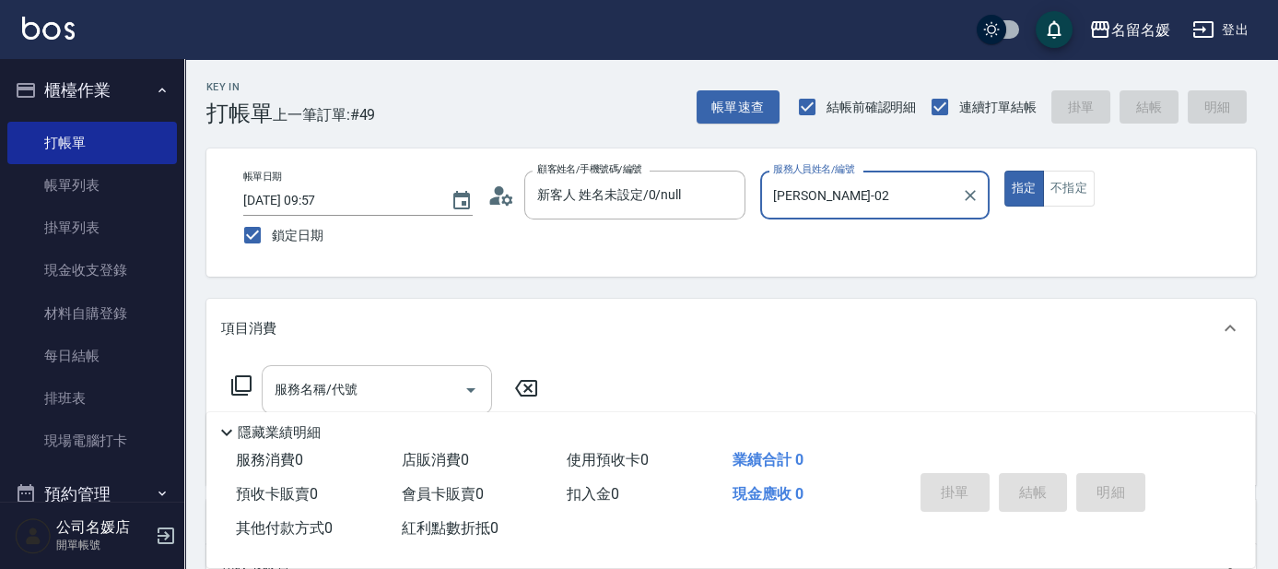
click at [403, 381] on input "服務名稱/代號" at bounding box center [363, 389] width 186 height 32
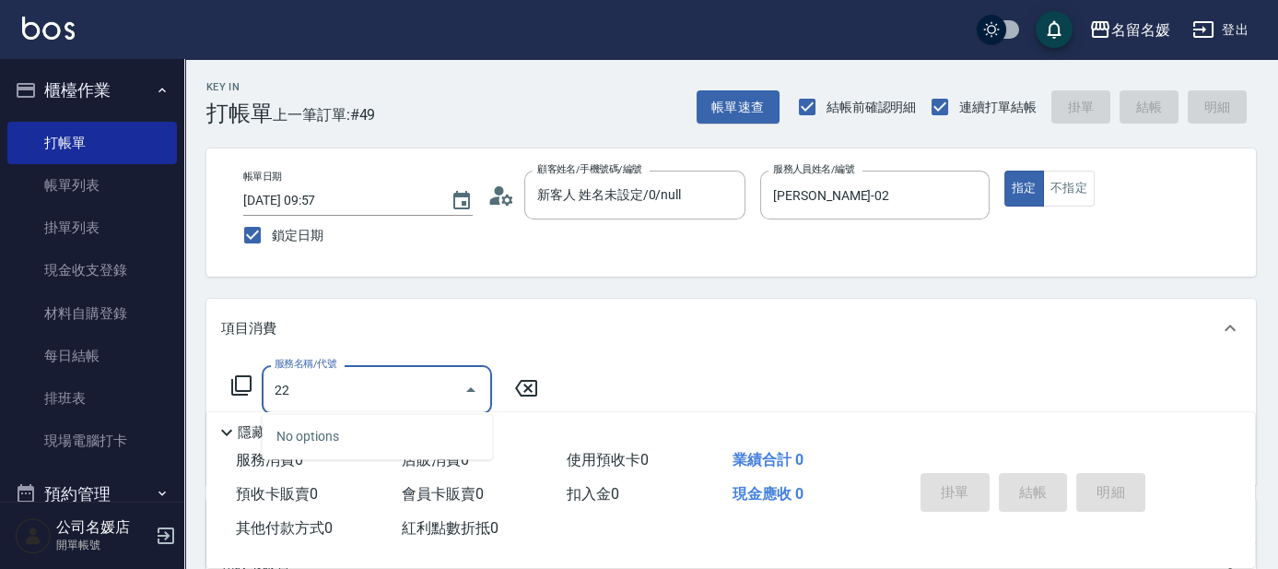
type input "2"
click at [373, 394] on input "服務名稱/代號" at bounding box center [363, 389] width 186 height 32
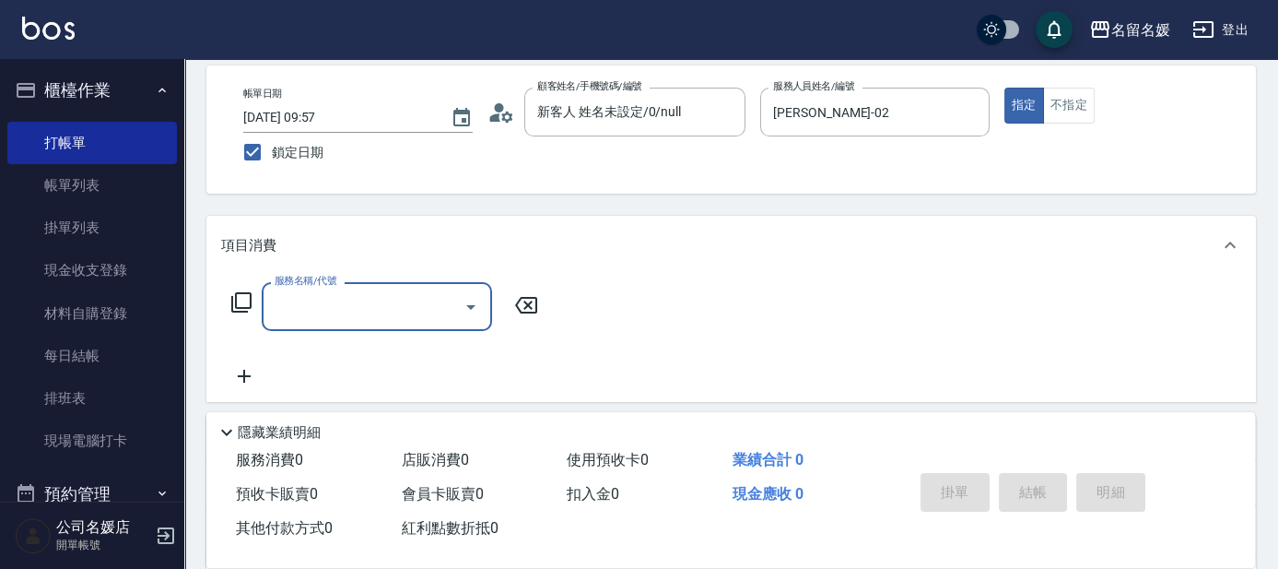
click at [331, 310] on input "服務名稱/代號" at bounding box center [363, 306] width 186 height 32
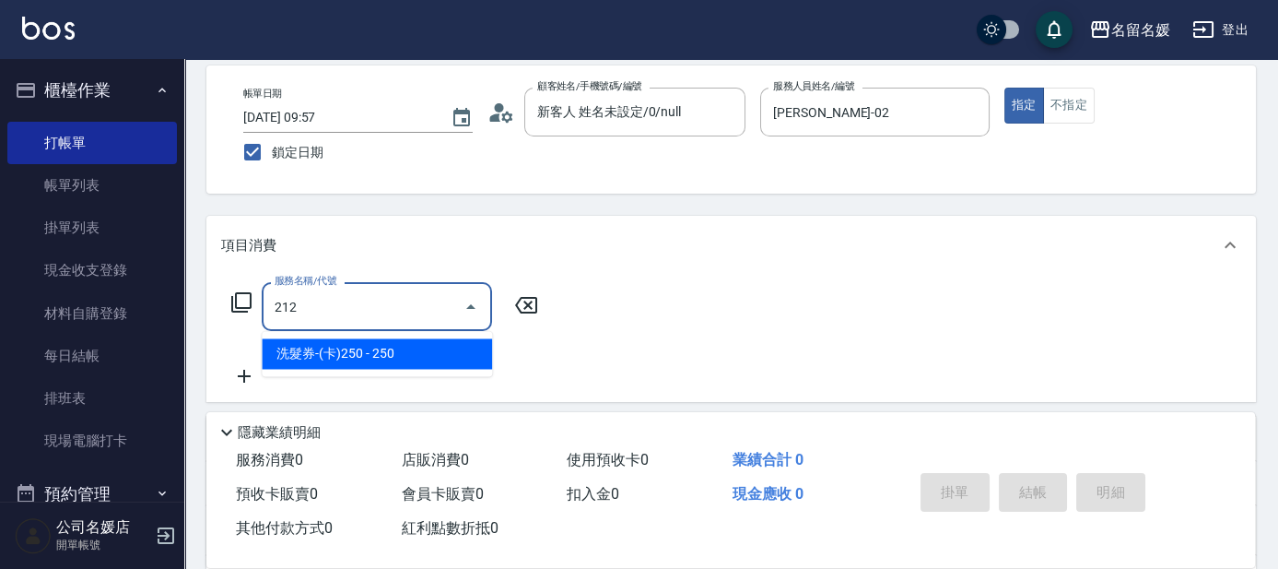
click at [342, 352] on span "洗髮券-(卡)250 - 250" at bounding box center [377, 353] width 230 height 30
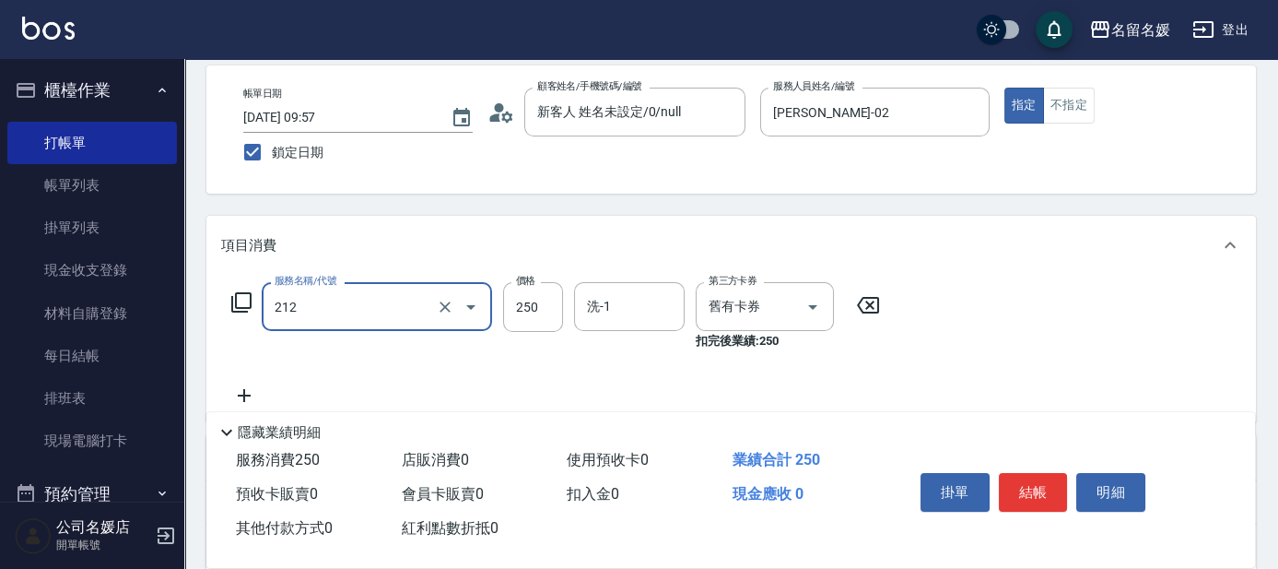
drag, startPoint x: 338, startPoint y: 300, endPoint x: 381, endPoint y: 326, distance: 50.1
click at [340, 305] on input "212" at bounding box center [351, 306] width 162 height 32
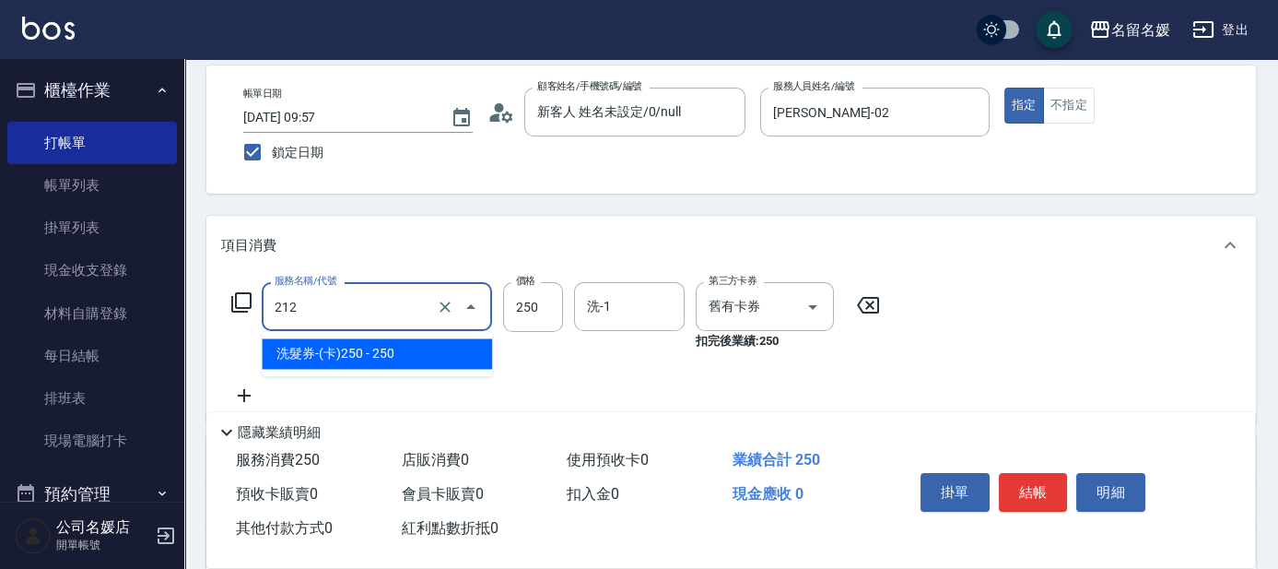
drag, startPoint x: 396, startPoint y: 359, endPoint x: 605, endPoint y: 347, distance: 208.7
click at [418, 357] on span "洗髮券-(卡)250 - 250" at bounding box center [377, 353] width 230 height 30
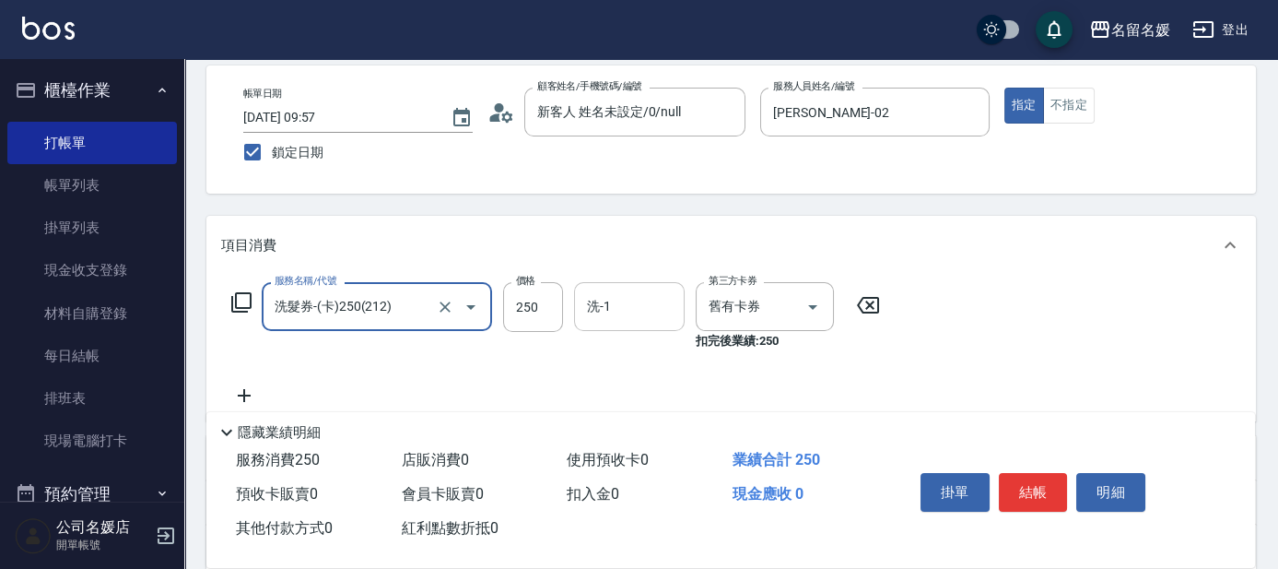
type input "洗髮券-(卡)250(212)"
click at [643, 323] on div "洗-1" at bounding box center [629, 306] width 111 height 49
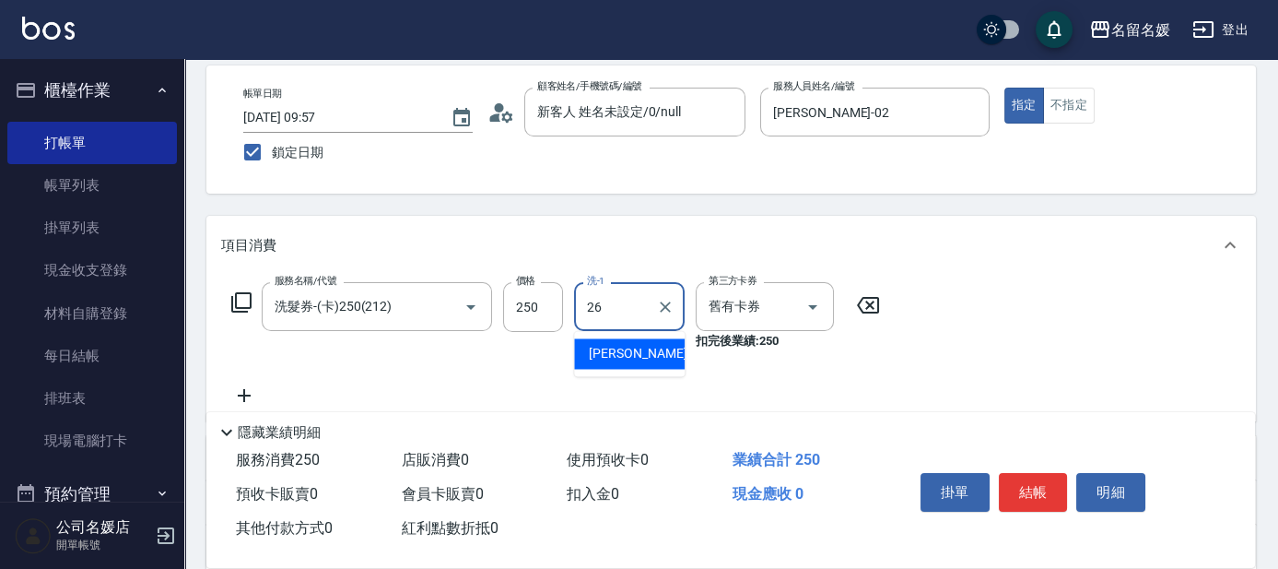
click at [627, 351] on span "[PERSON_NAME]-26" at bounding box center [647, 353] width 116 height 19
type input "蔡愛陵-26"
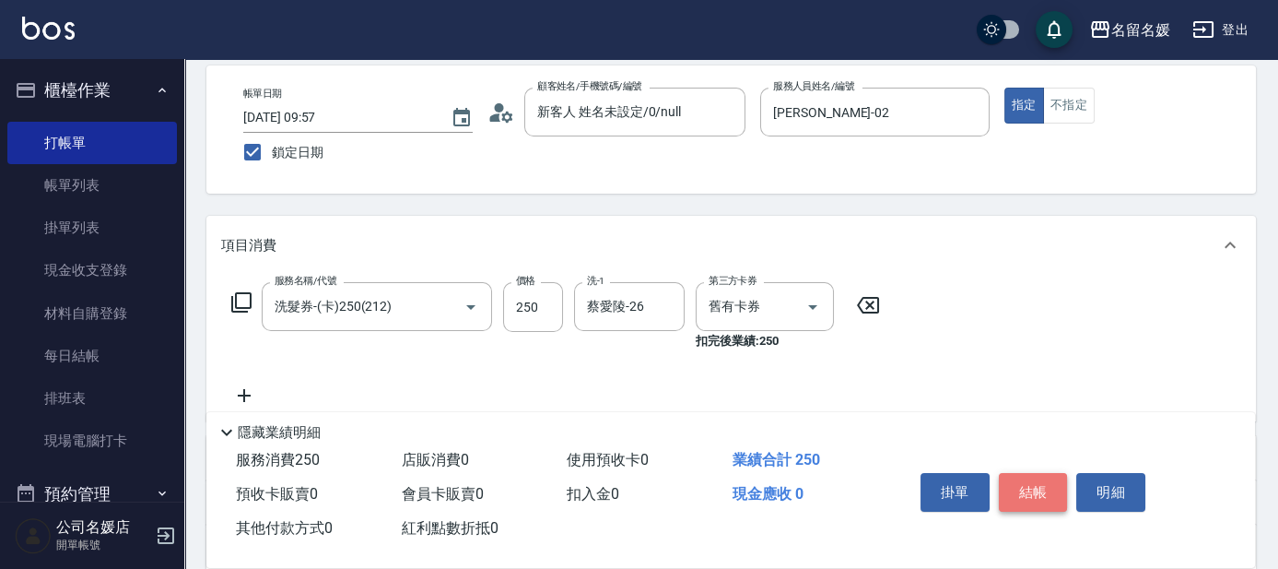
click at [1031, 492] on button "結帳" at bounding box center [1033, 492] width 69 height 39
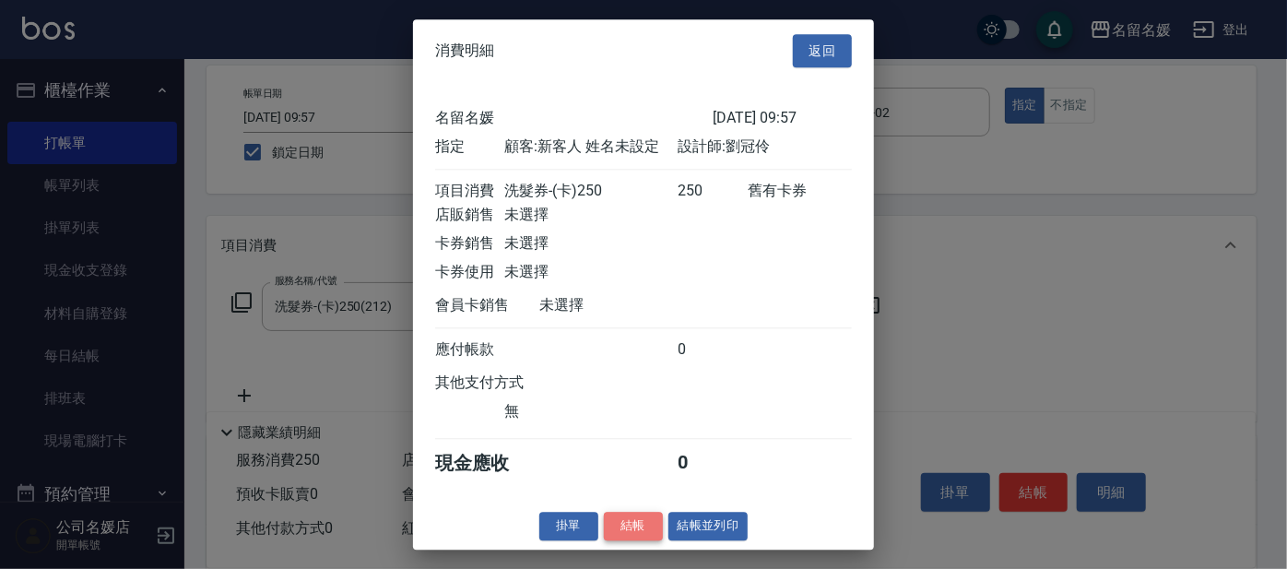
click at [633, 534] on button "結帳" at bounding box center [633, 525] width 59 height 29
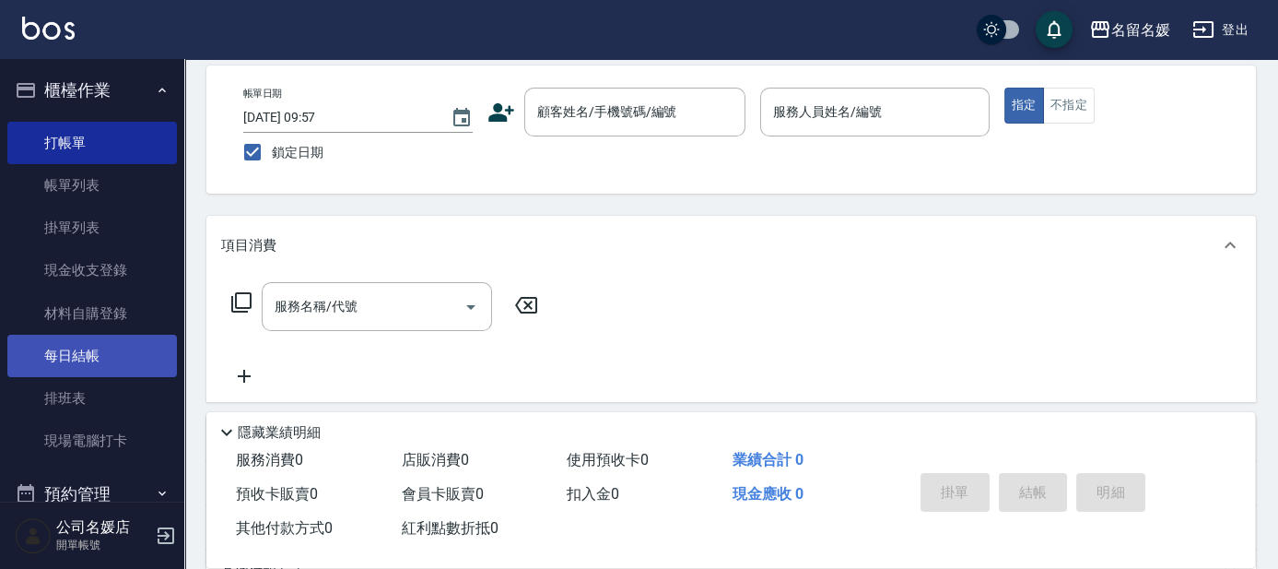
click at [112, 356] on link "每日結帳" at bounding box center [92, 356] width 170 height 42
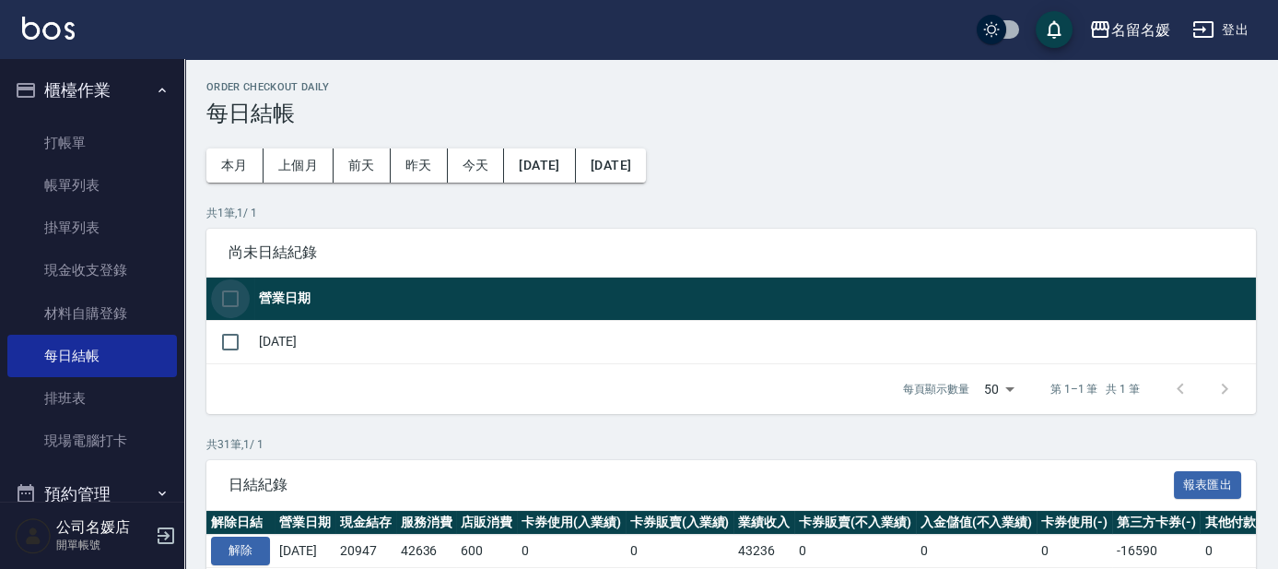
click at [231, 300] on input "checkbox" at bounding box center [230, 298] width 39 height 39
checkbox input "true"
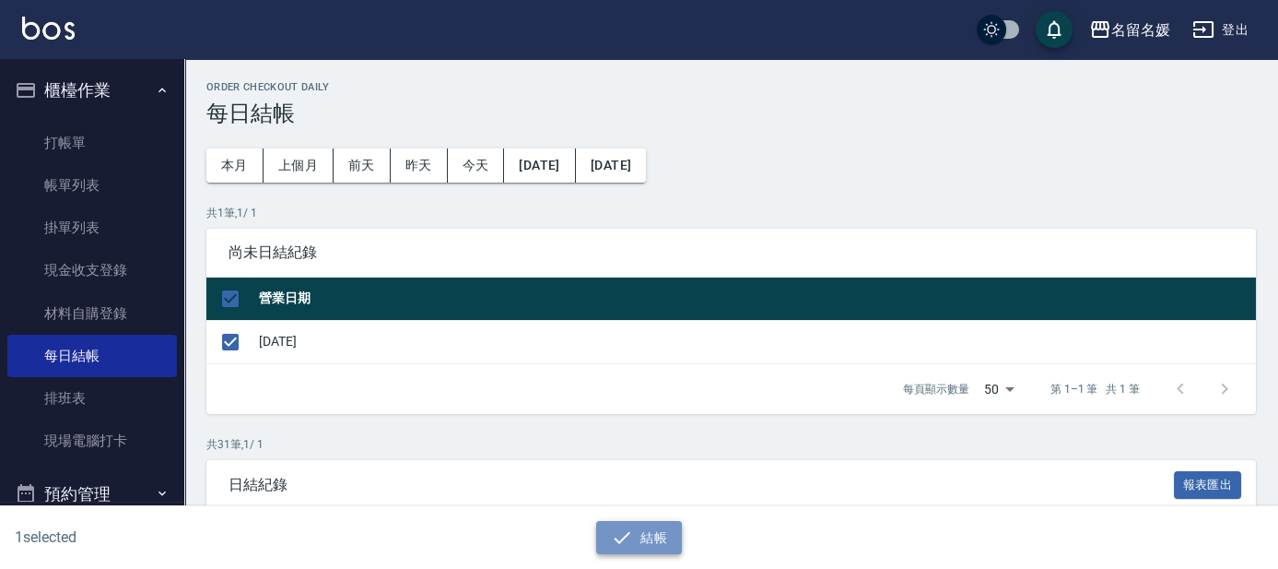
click at [624, 541] on icon "button" at bounding box center [622, 537] width 22 height 22
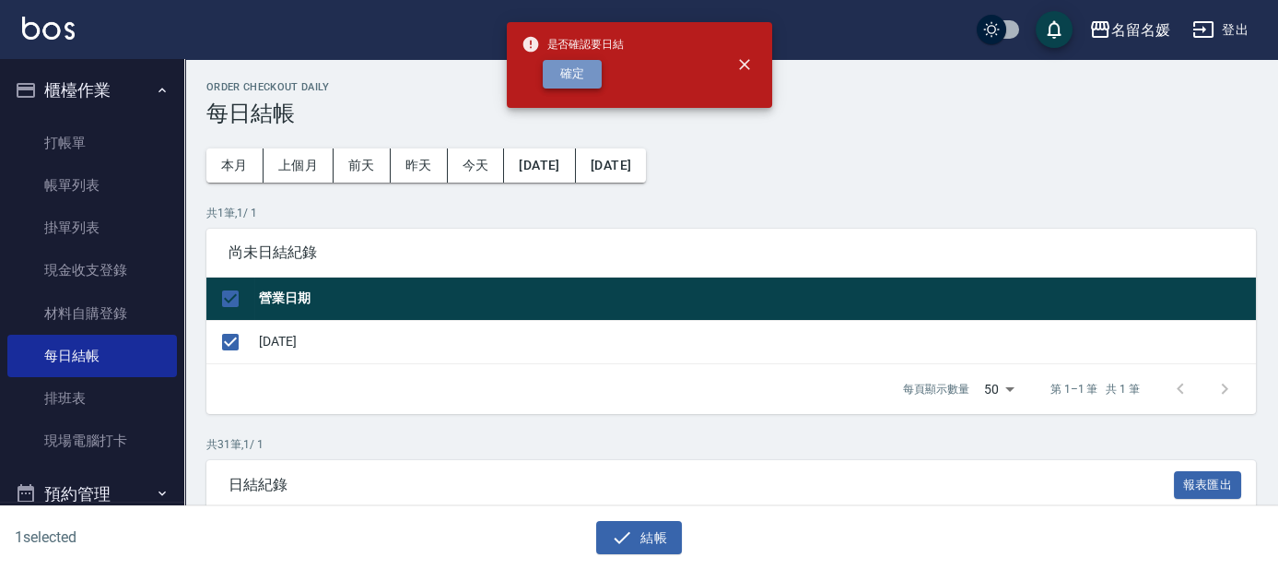
click at [577, 76] on button "確定" at bounding box center [572, 74] width 59 height 29
checkbox input "false"
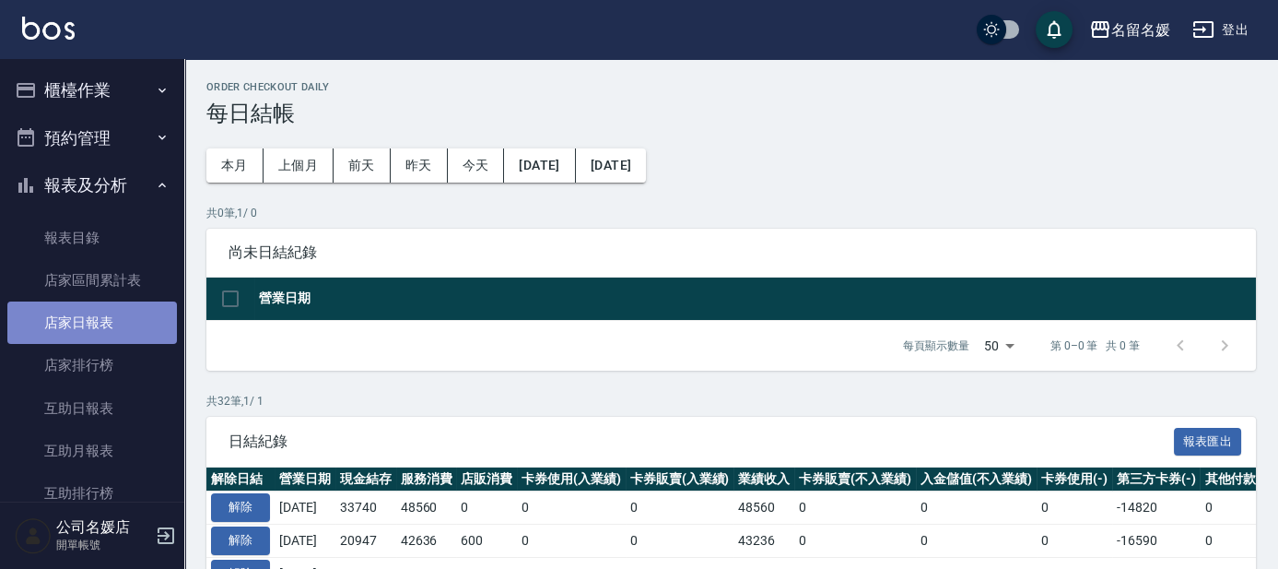
click at [108, 324] on link "店家日報表" at bounding box center [92, 322] width 170 height 42
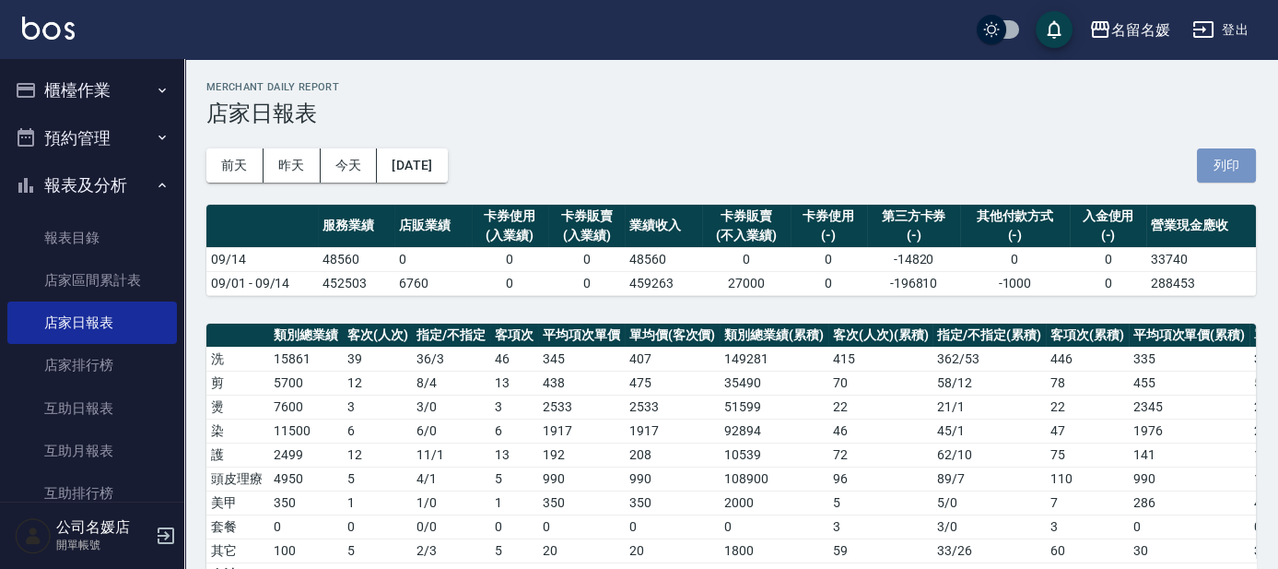
drag, startPoint x: 1237, startPoint y: 162, endPoint x: 972, endPoint y: 478, distance: 412.2
click at [1237, 163] on button "列印" at bounding box center [1226, 165] width 59 height 34
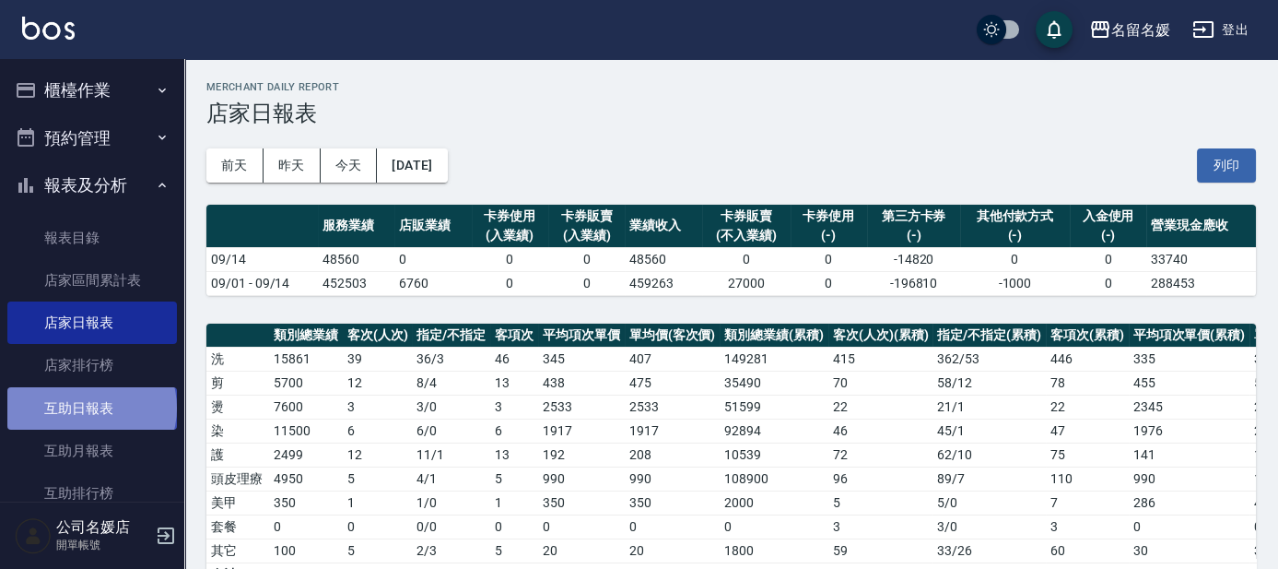
click at [90, 407] on link "互助日報表" at bounding box center [92, 408] width 170 height 42
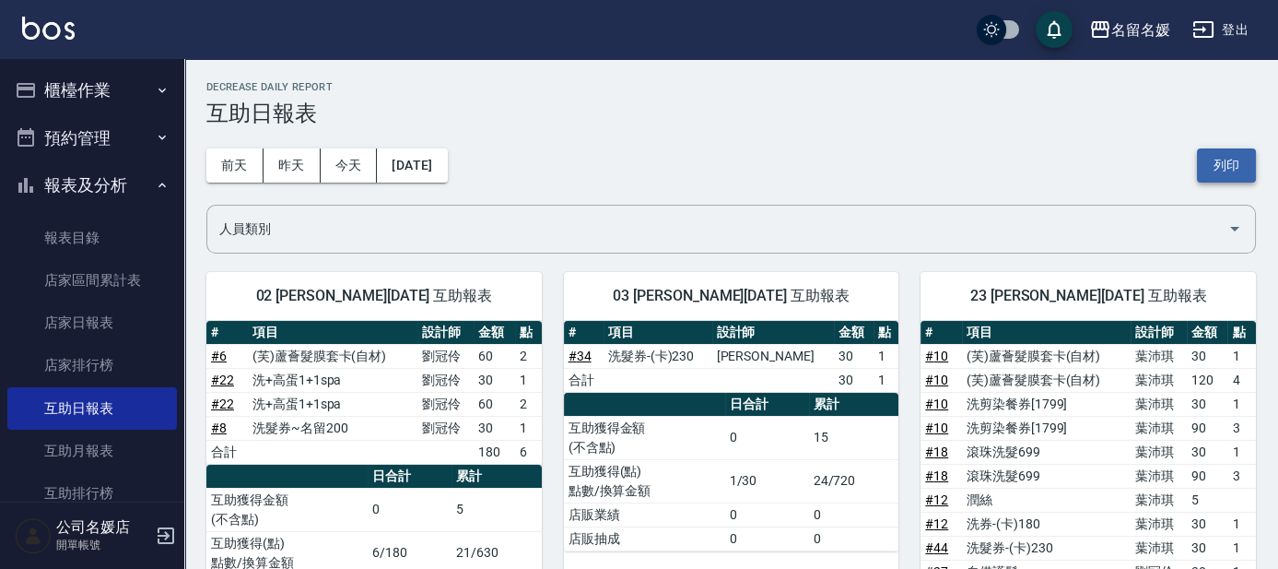
click at [1229, 162] on button "列印" at bounding box center [1226, 165] width 59 height 34
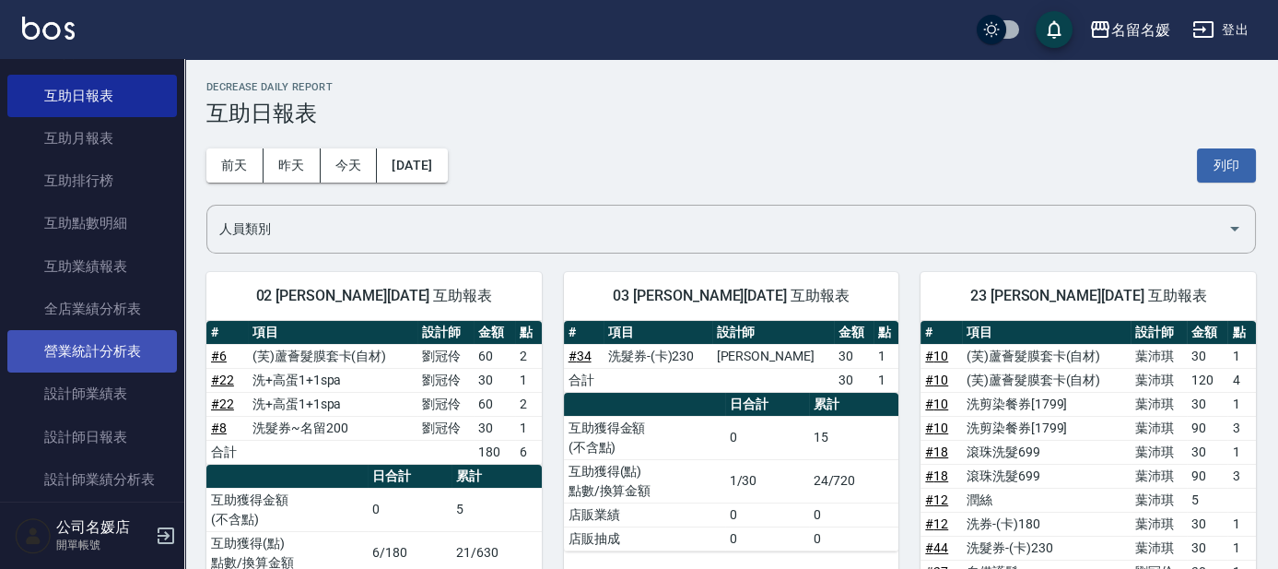
scroll to position [335, 0]
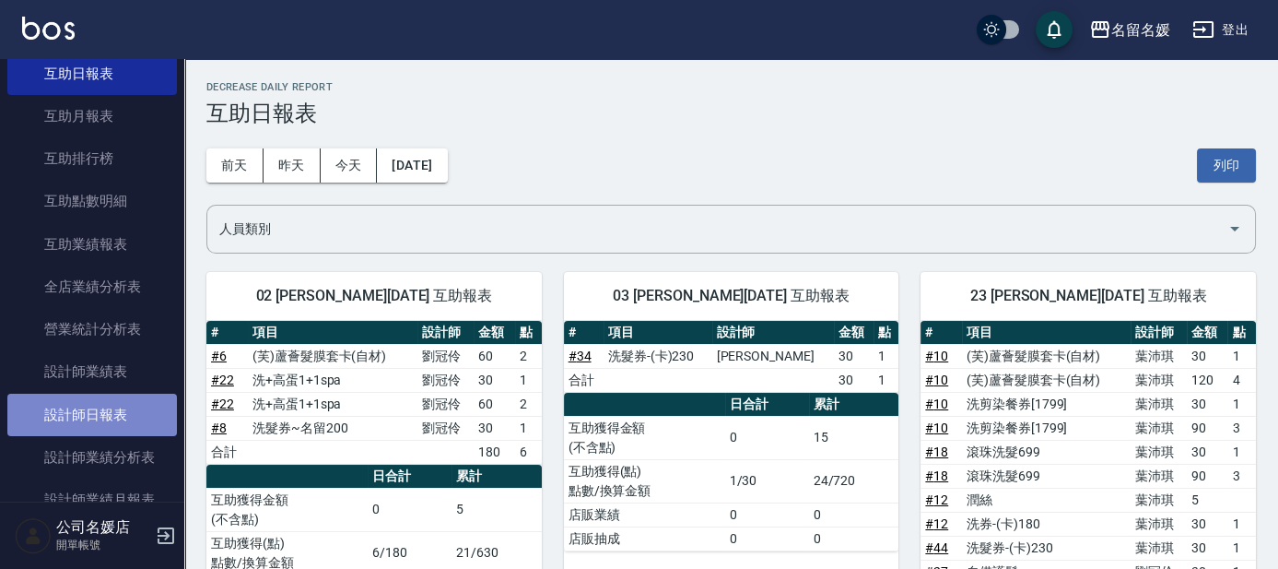
click at [111, 414] on link "設計師日報表" at bounding box center [92, 415] width 170 height 42
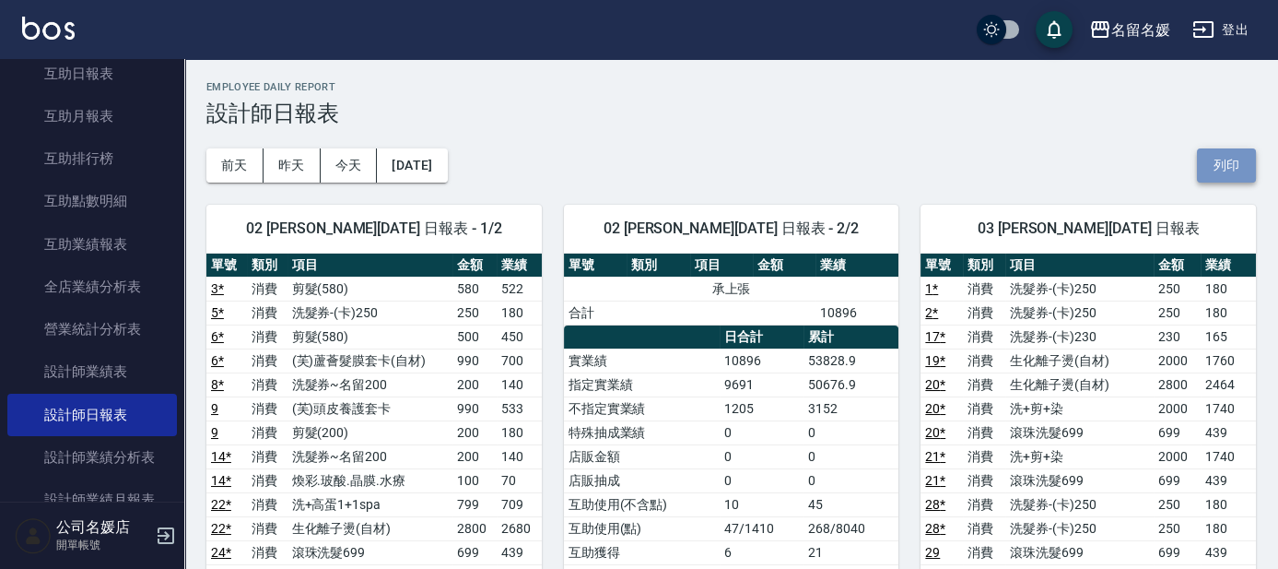
click at [1228, 168] on button "列印" at bounding box center [1226, 165] width 59 height 34
click at [1231, 37] on button "登出" at bounding box center [1220, 30] width 71 height 34
